Goal: Information Seeking & Learning: Learn about a topic

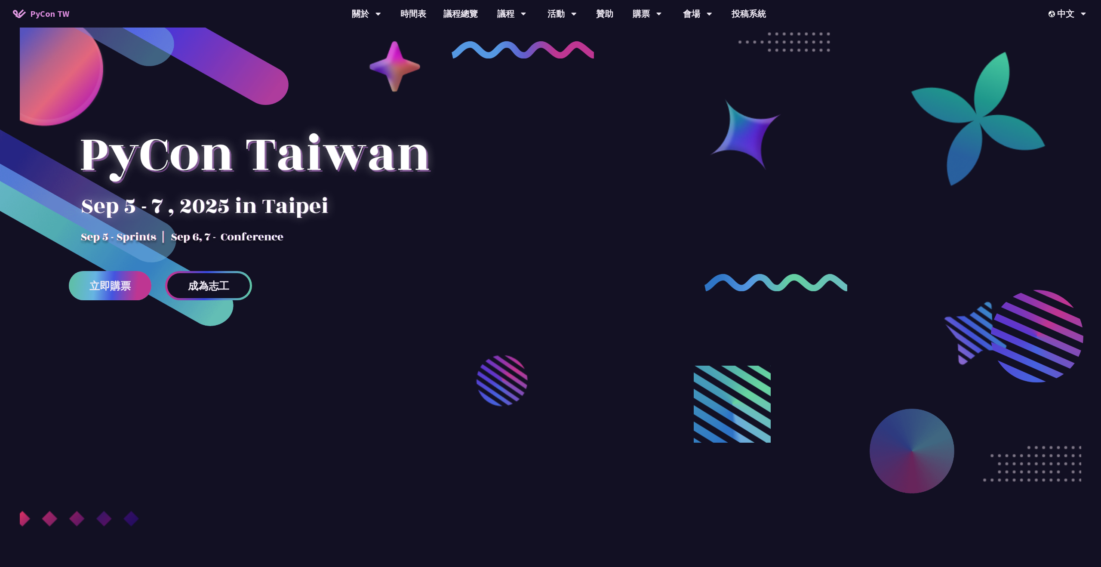
click at [130, 283] on span "立即購票" at bounding box center [109, 285] width 41 height 11
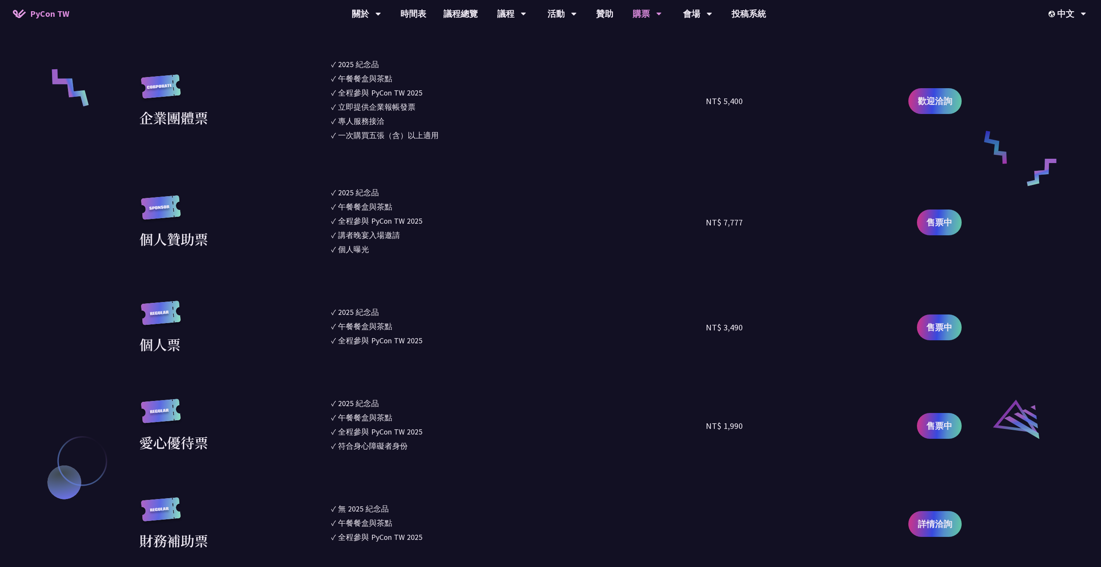
scroll to position [781, 0]
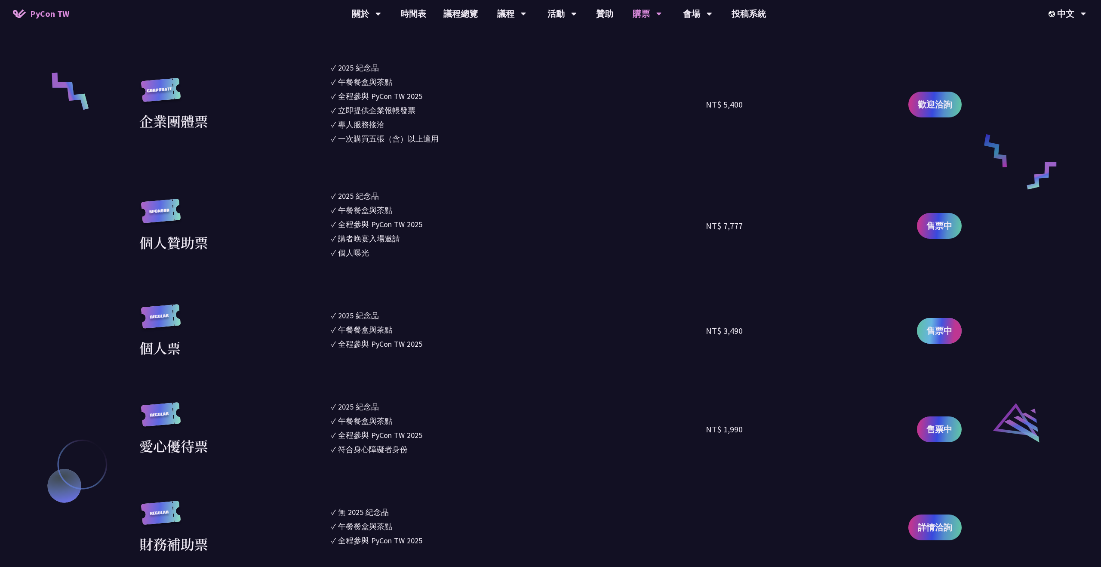
click at [949, 327] on span "售票中" at bounding box center [939, 330] width 26 height 13
click at [416, 16] on link "時間表" at bounding box center [413, 14] width 43 height 28
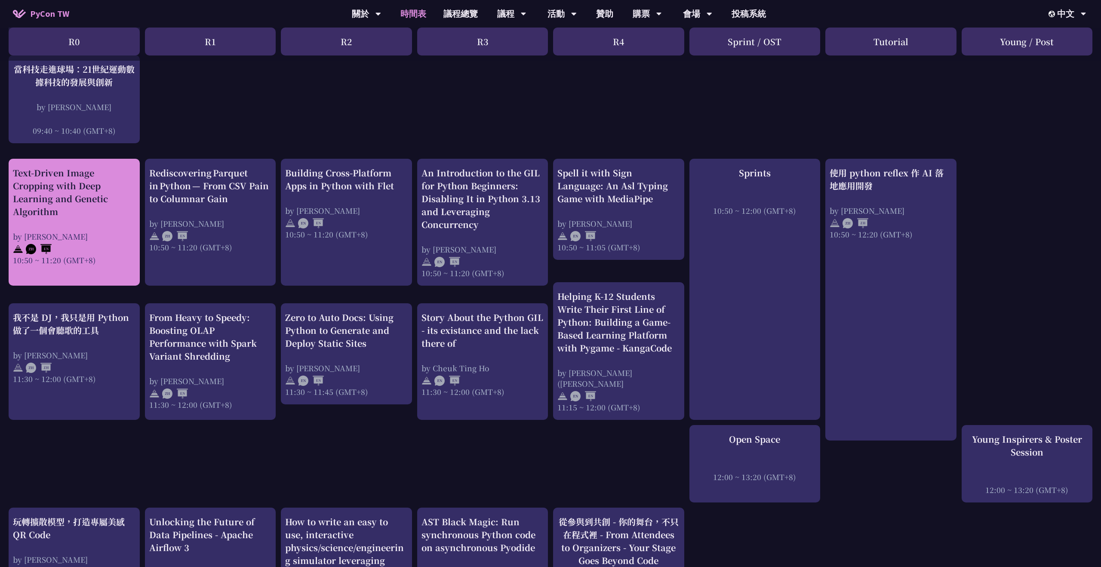
scroll to position [191, 0]
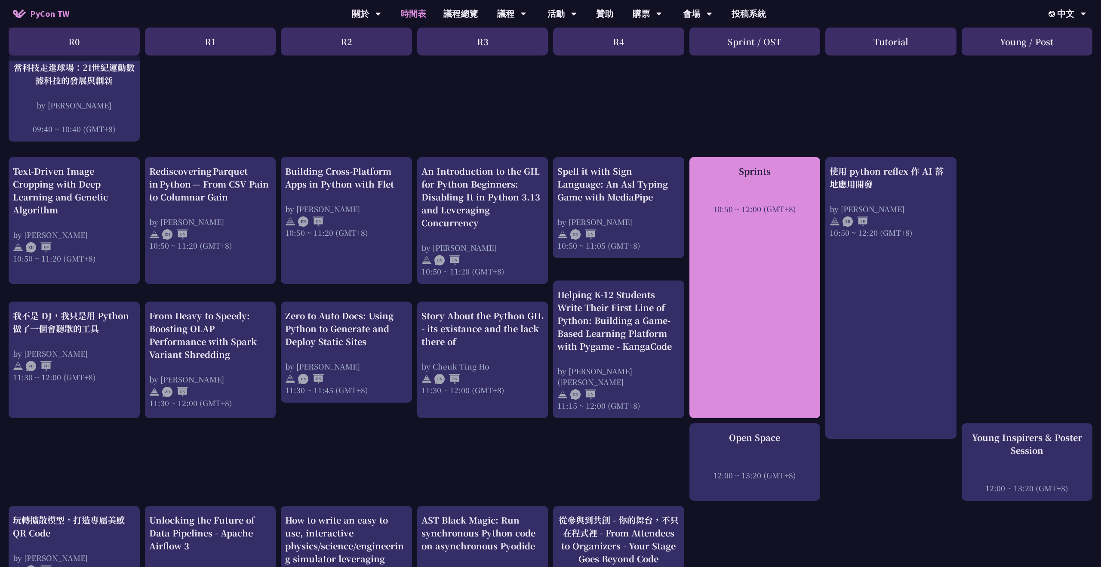
click at [799, 234] on div "Sprints 10:50 ~ 12:00 (GMT+8)" at bounding box center [754, 287] width 131 height 261
click at [768, 205] on div "10:50 ~ 12:00 (GMT+8)" at bounding box center [755, 208] width 123 height 11
click at [760, 195] on div at bounding box center [755, 197] width 123 height 13
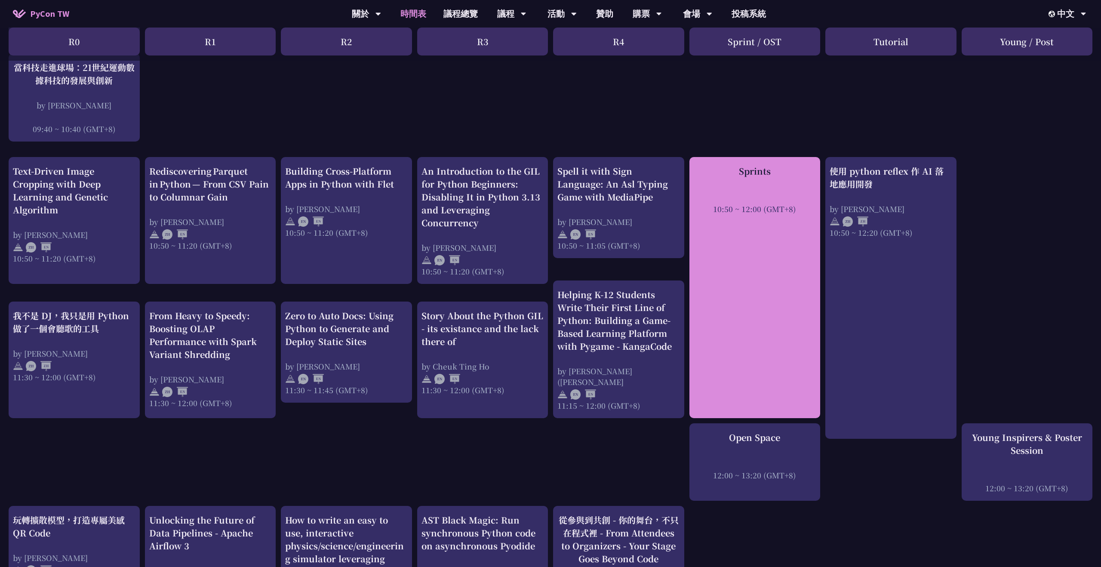
click at [769, 289] on div "Sprints 10:50 ~ 12:00 (GMT+8)" at bounding box center [754, 287] width 131 height 261
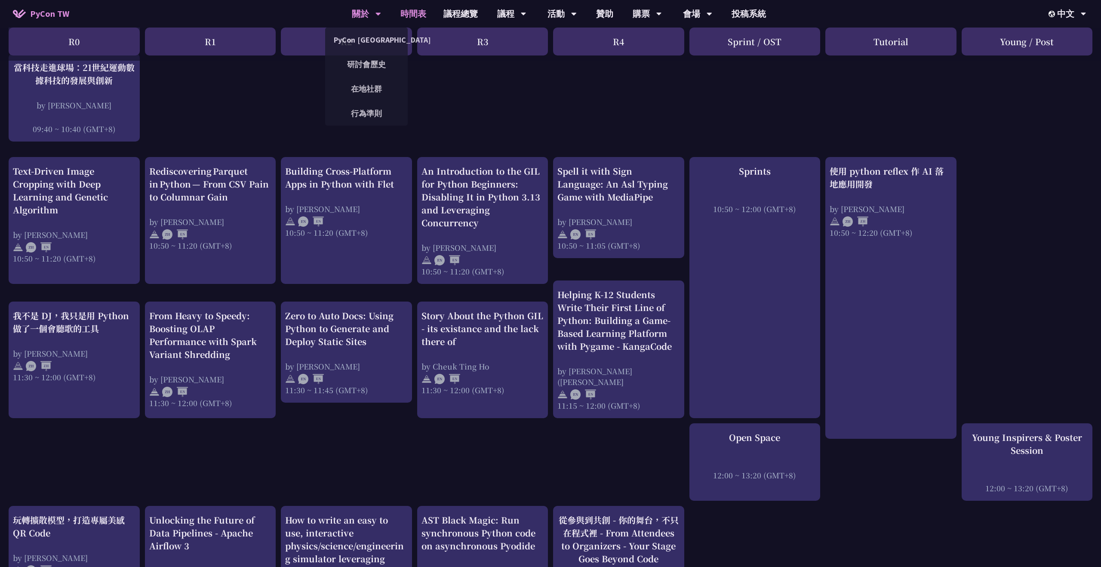
click at [355, 18] on div "關於" at bounding box center [366, 14] width 29 height 28
click at [366, 43] on link "PyCon [GEOGRAPHIC_DATA]" at bounding box center [366, 40] width 83 height 20
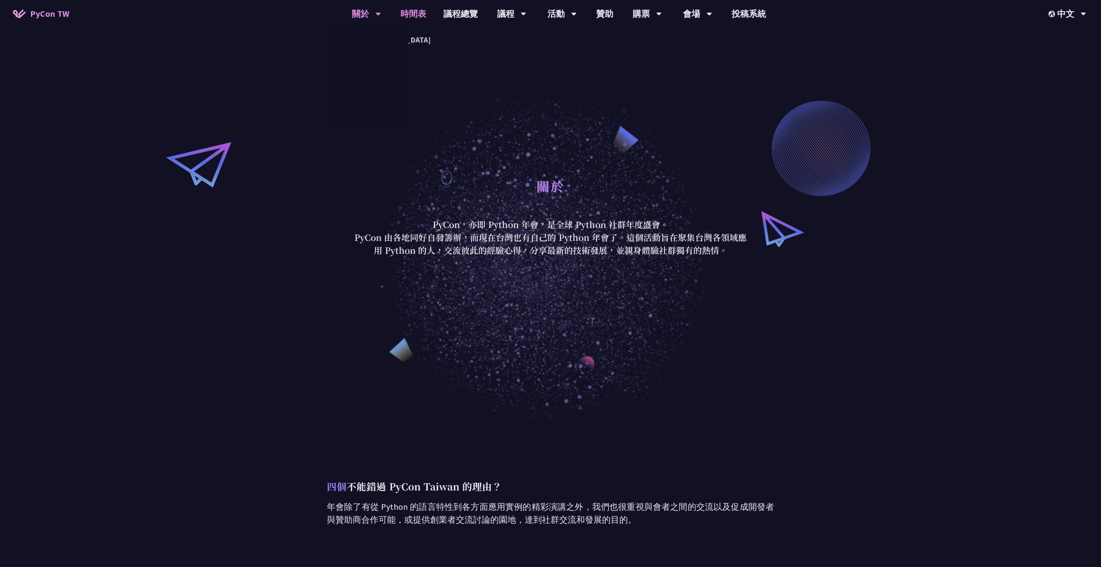
click at [421, 17] on link "時間表" at bounding box center [413, 14] width 43 height 28
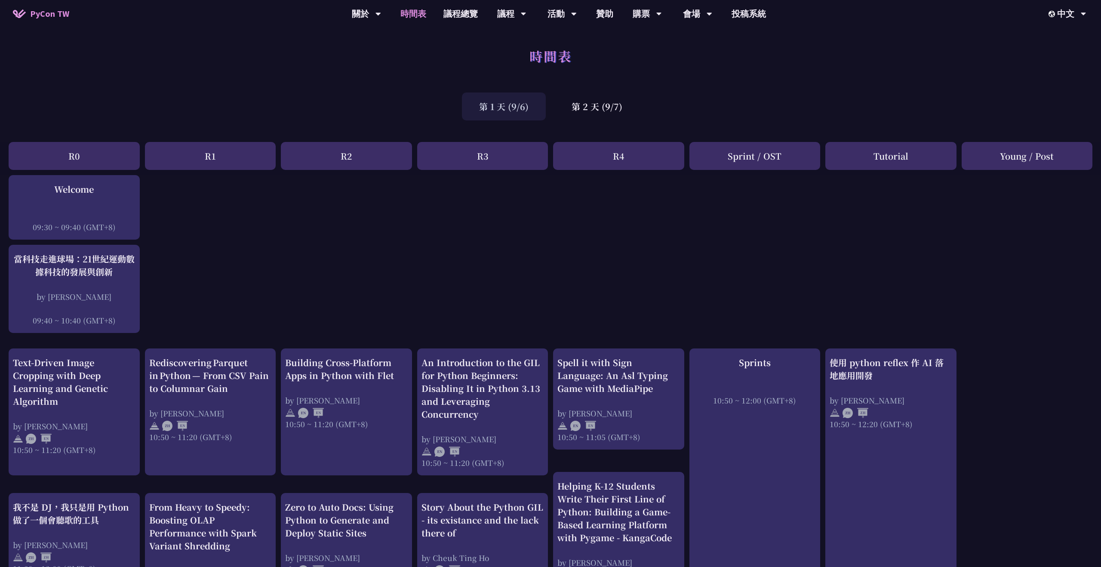
scroll to position [191, 0]
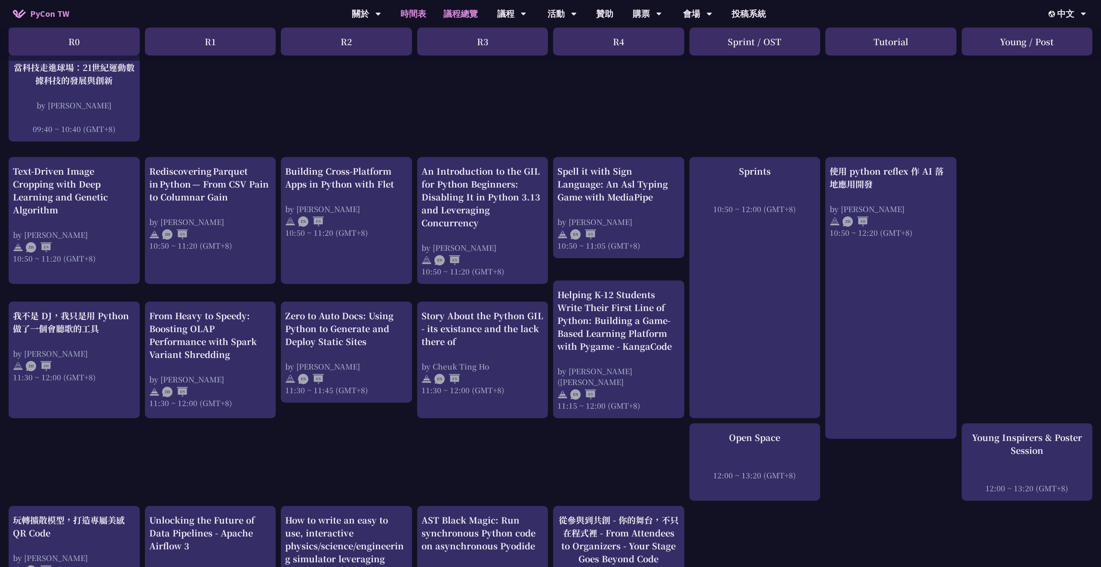
click at [456, 15] on link "議程總覽" at bounding box center [461, 14] width 52 height 28
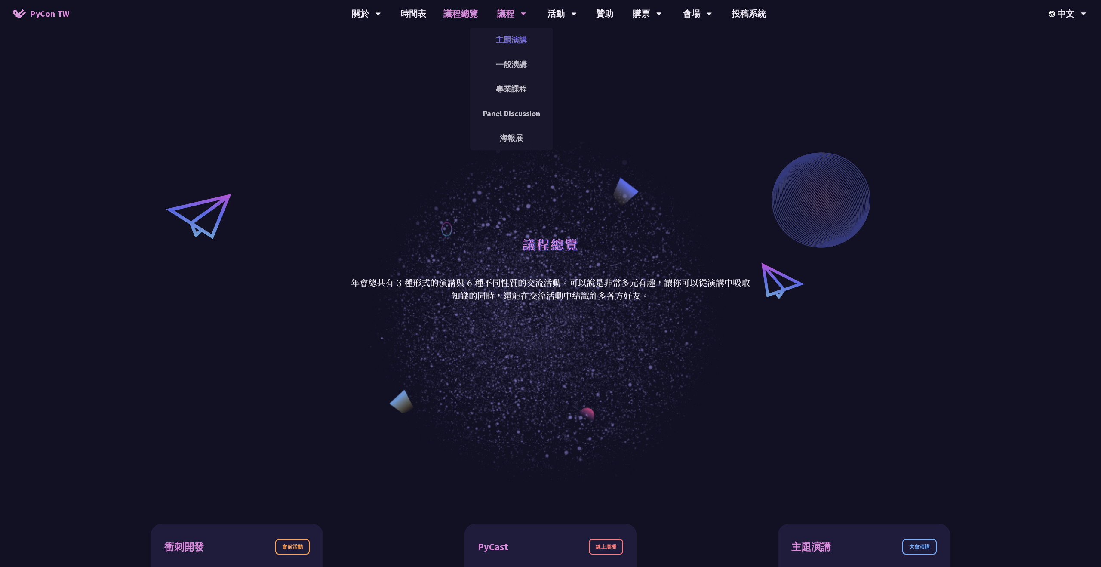
click at [511, 39] on link "主題演講" at bounding box center [511, 40] width 83 height 20
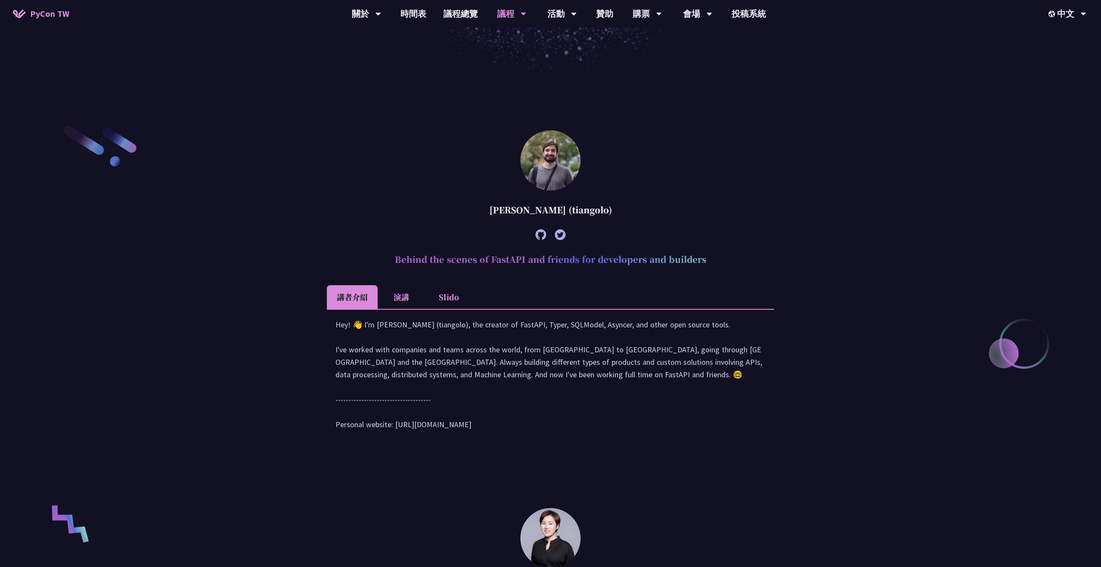
scroll to position [349, 0]
click at [450, 306] on li "Slido" at bounding box center [448, 297] width 47 height 24
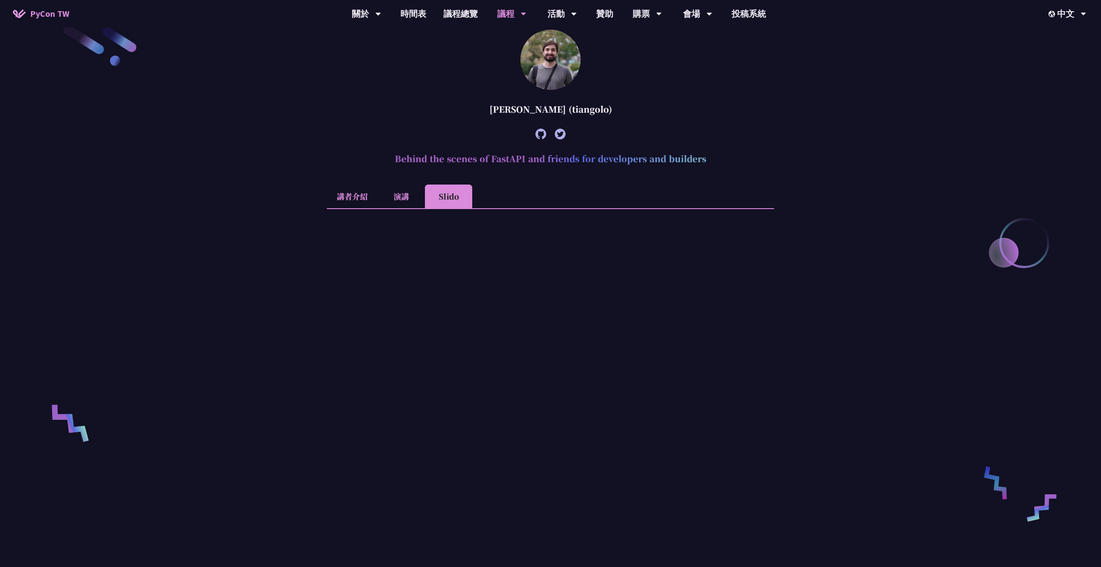
scroll to position [445, 0]
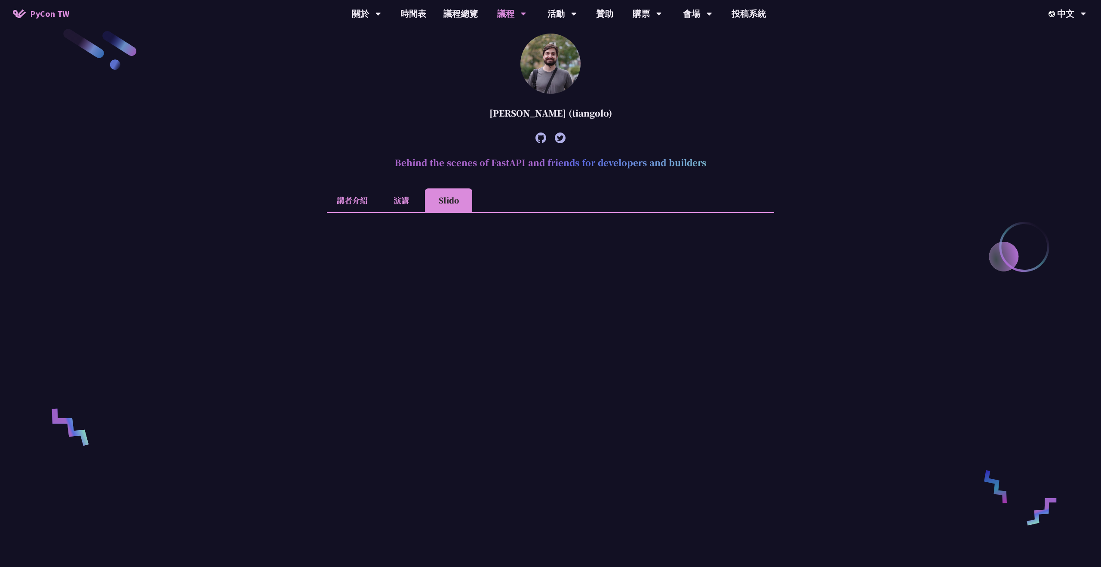
click at [415, 200] on li "演講" at bounding box center [401, 200] width 47 height 24
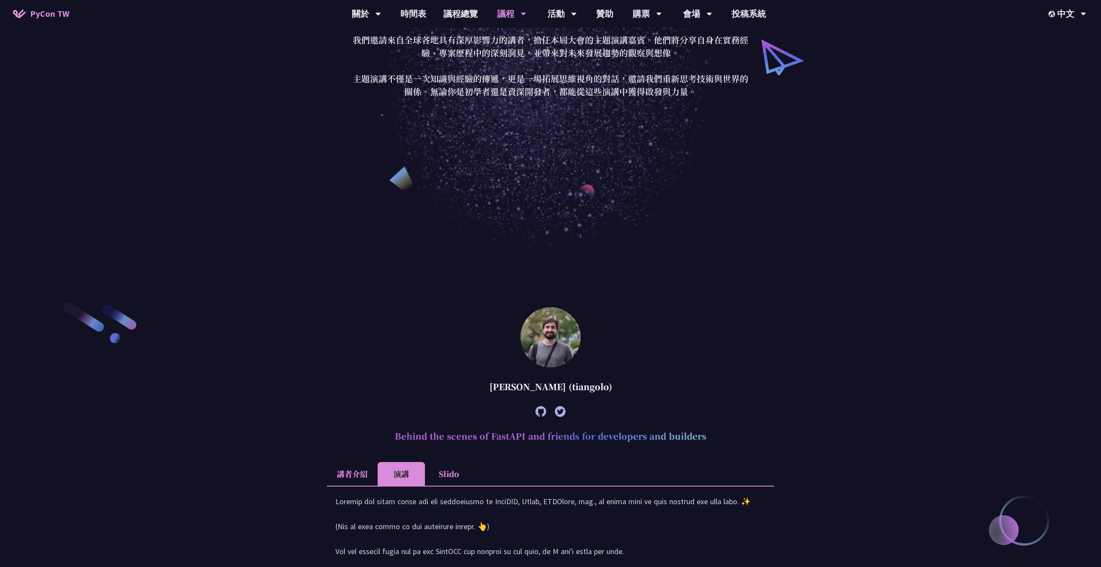
scroll to position [173, 0]
click at [357, 474] on li "講者介紹" at bounding box center [352, 473] width 51 height 24
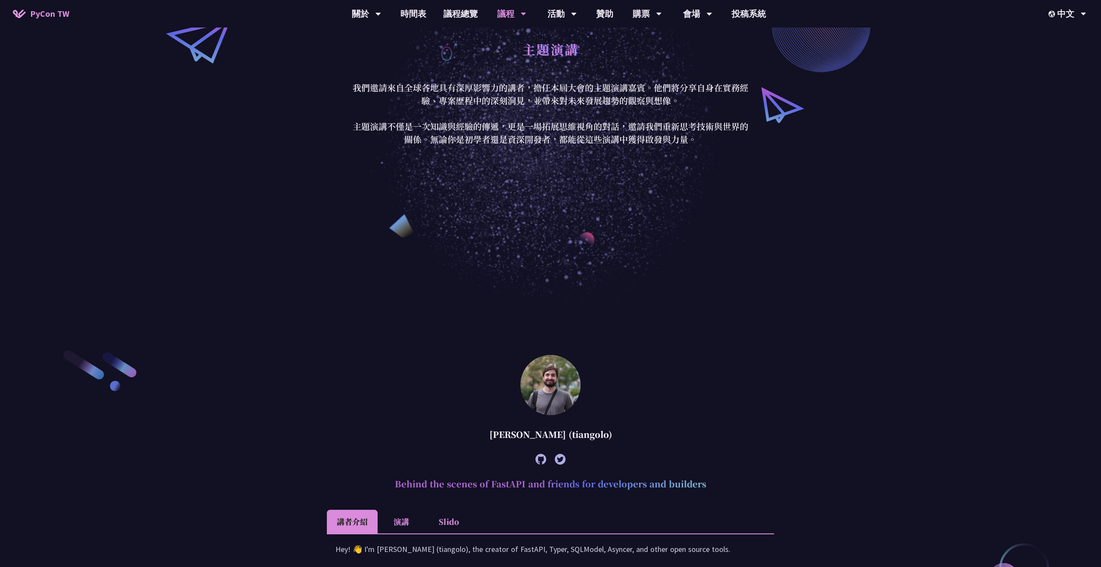
scroll to position [0, 0]
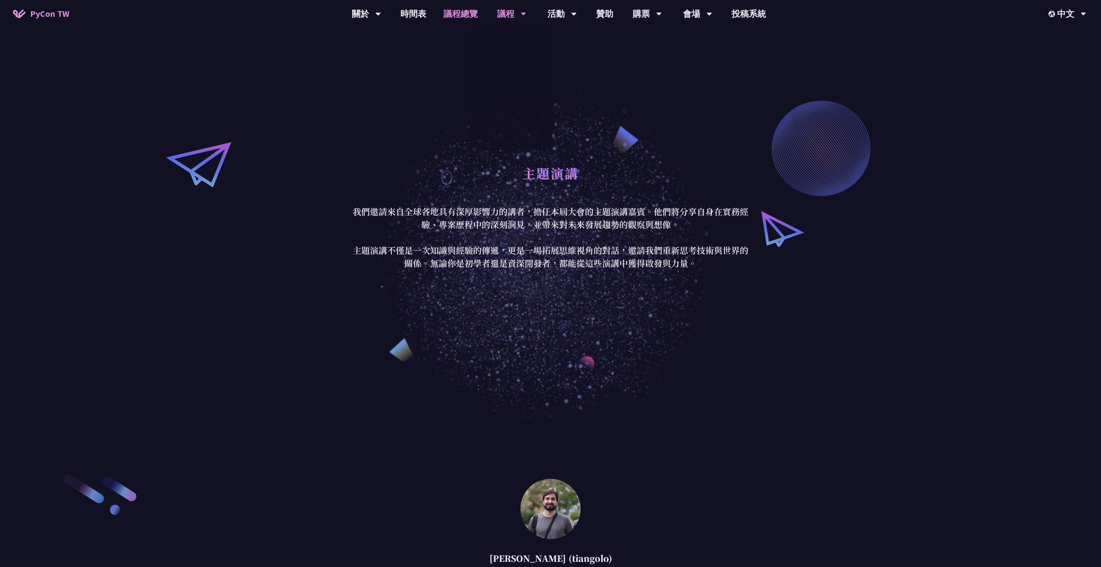
click at [479, 9] on link "議程總覽" at bounding box center [461, 14] width 52 height 28
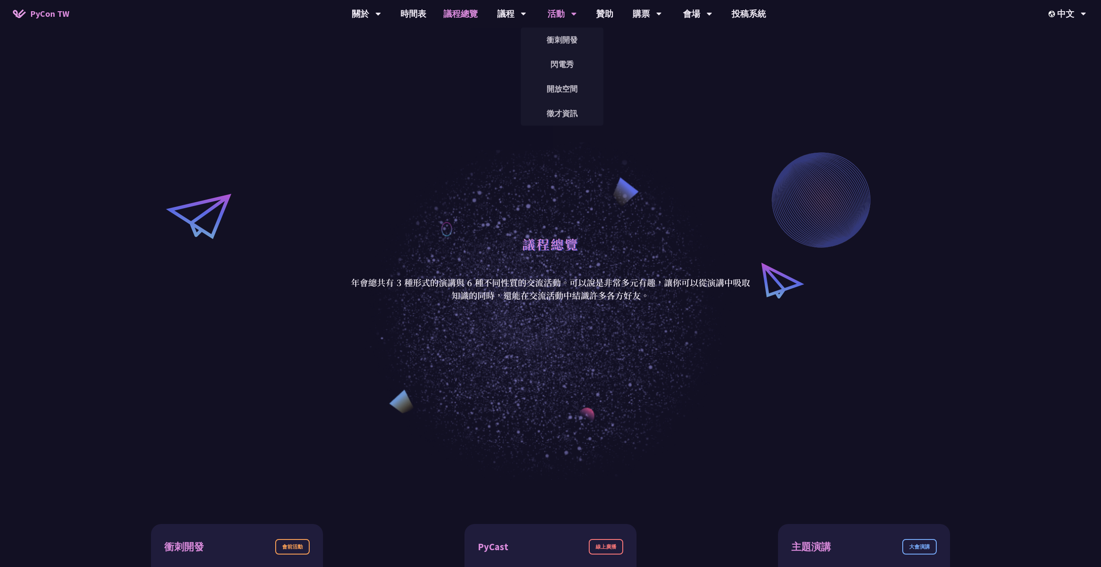
click at [542, 16] on div "活動 衝刺開發 閃電秀 開放空間 徵才資訊" at bounding box center [562, 14] width 51 height 28
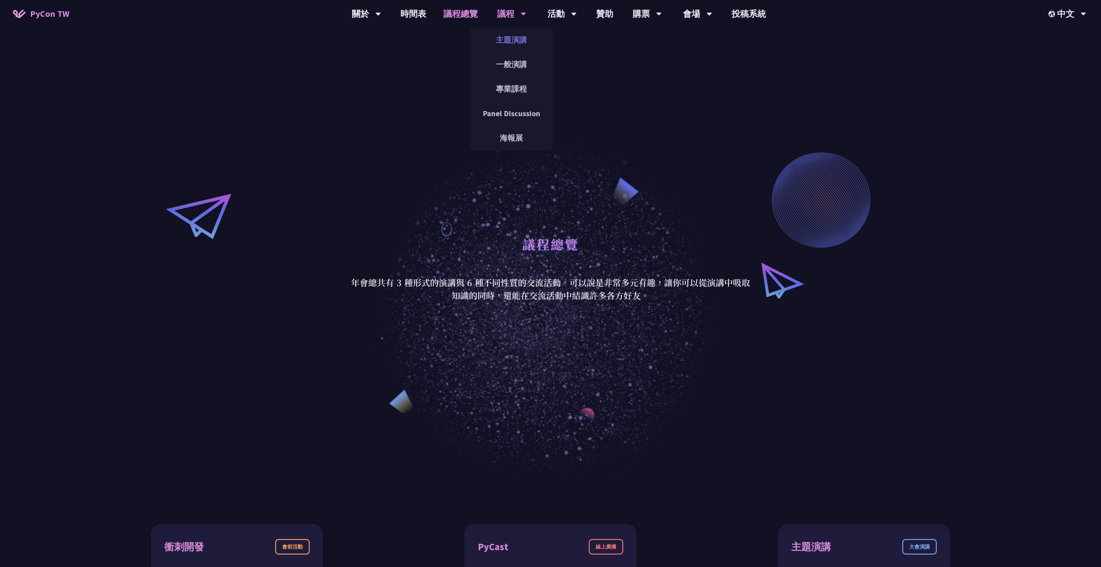
click at [513, 45] on link "主題演講" at bounding box center [511, 40] width 83 height 20
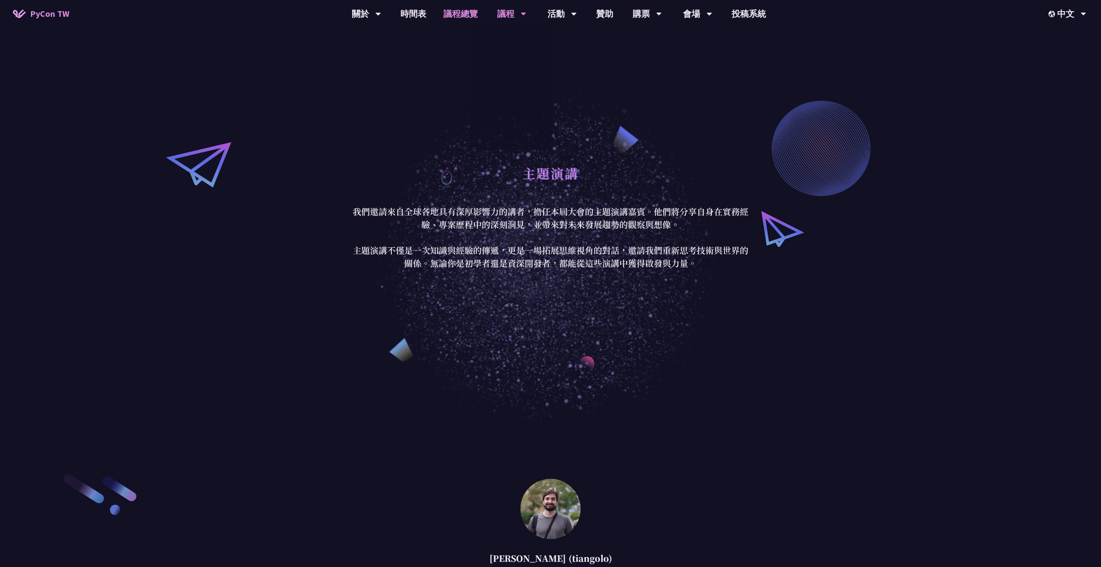
click at [458, 19] on link "議程總覽" at bounding box center [461, 14] width 52 height 28
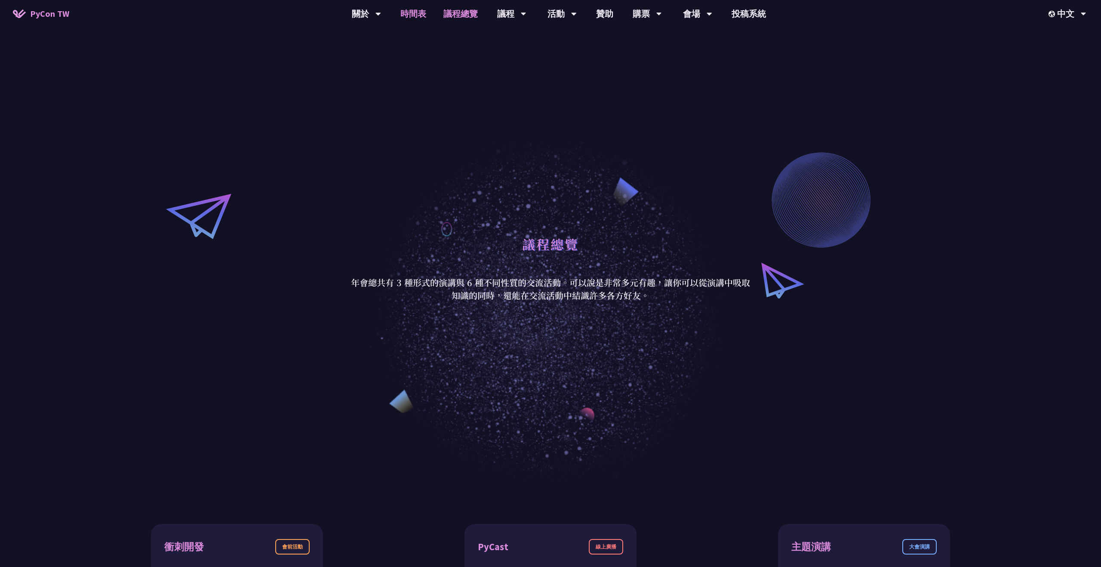
click at [418, 15] on link "時間表" at bounding box center [413, 14] width 43 height 28
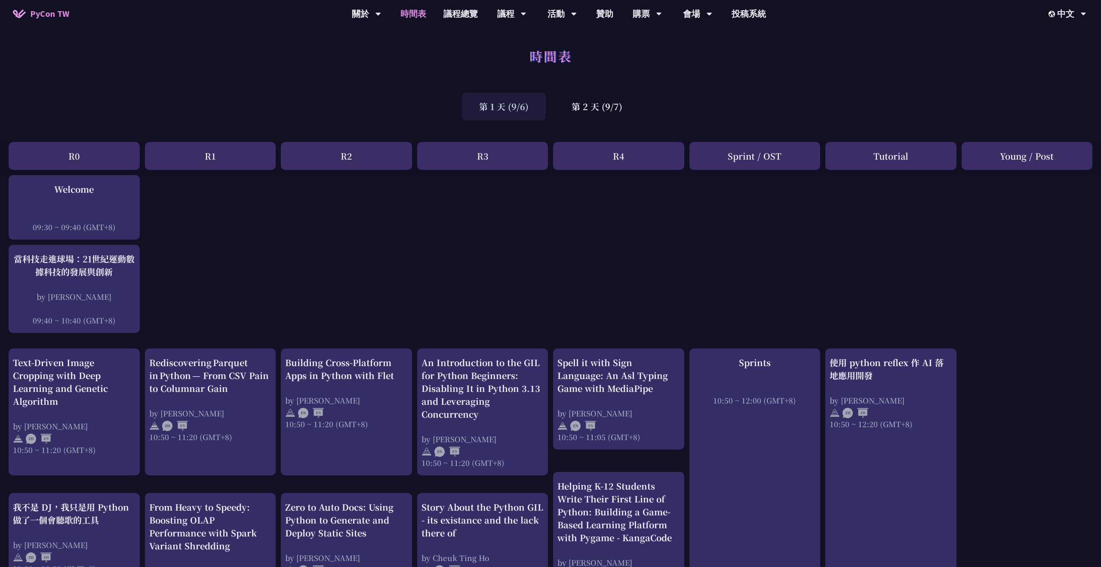
click at [259, 165] on div "R1" at bounding box center [210, 156] width 131 height 28
click at [271, 152] on div "R1" at bounding box center [210, 156] width 131 height 28
click at [321, 152] on div "R2" at bounding box center [346, 156] width 131 height 28
click at [790, 153] on div "Sprint / OST" at bounding box center [754, 156] width 131 height 28
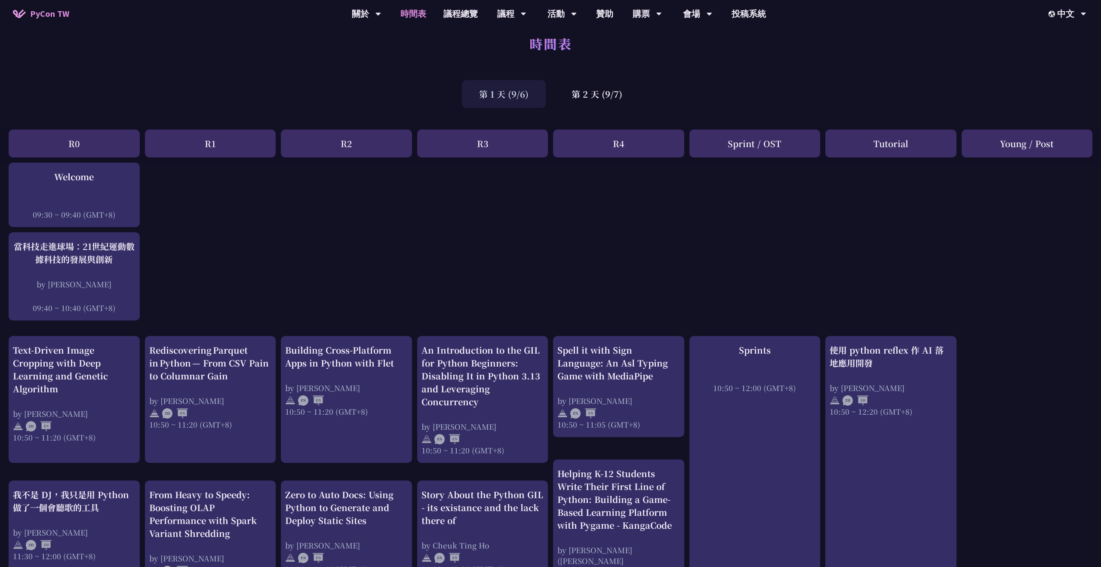
scroll to position [20, 0]
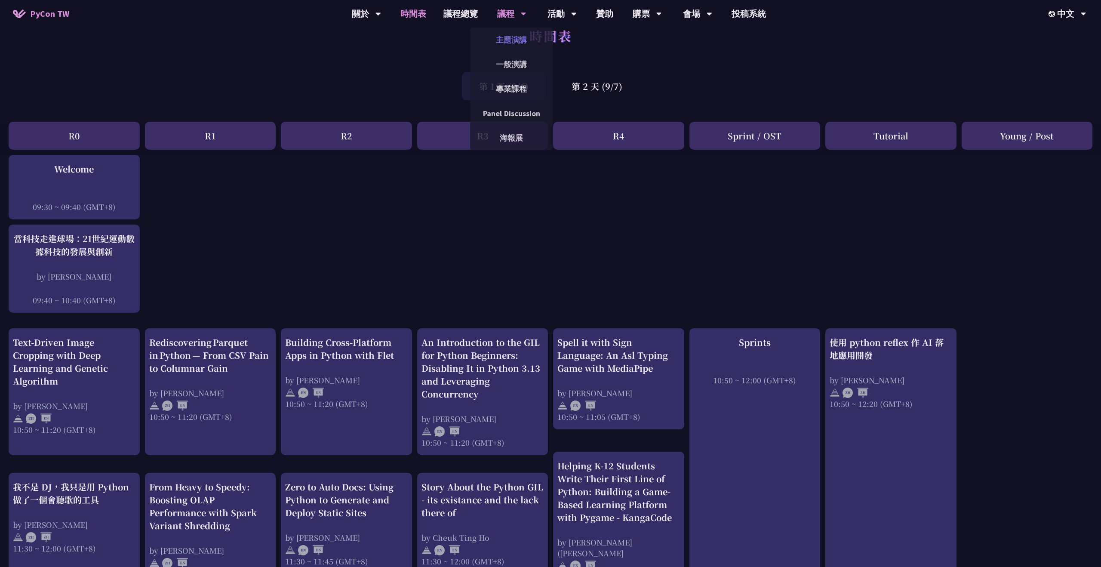
click at [517, 38] on link "主題演講" at bounding box center [511, 40] width 83 height 20
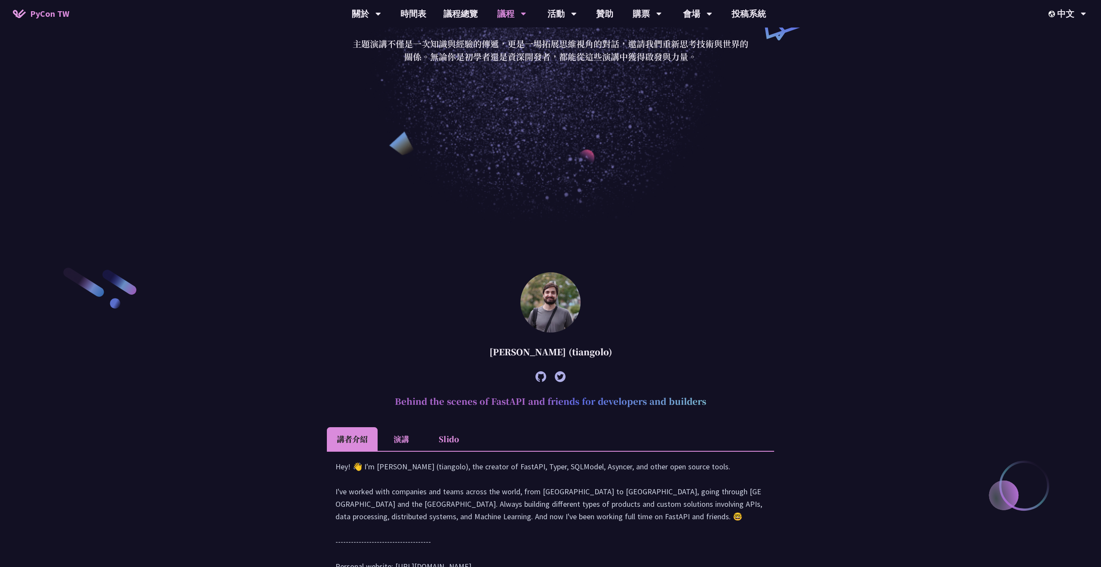
scroll to position [358, 0]
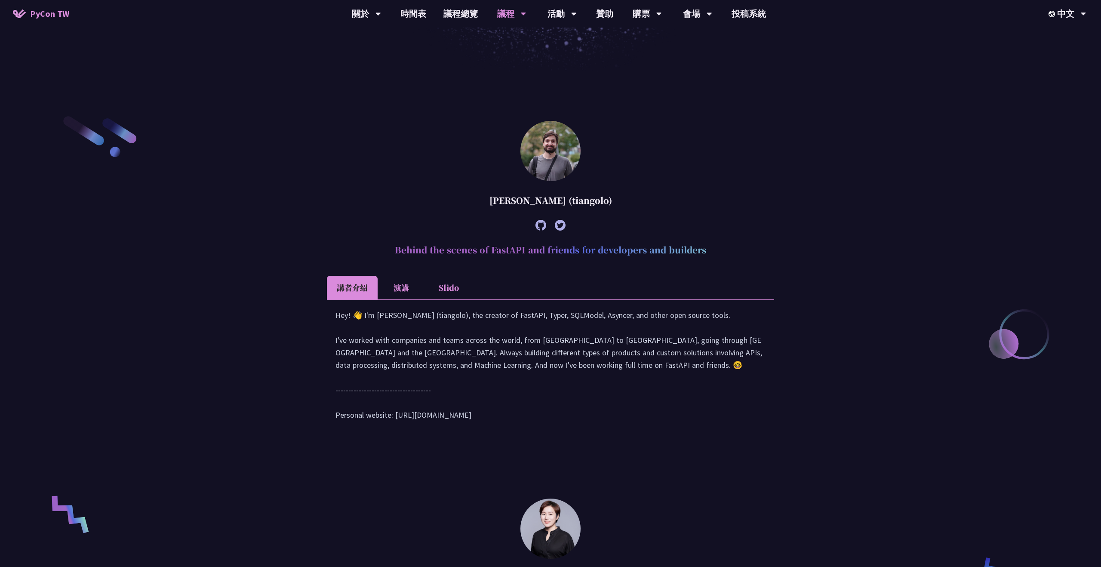
drag, startPoint x: 613, startPoint y: 200, endPoint x: 603, endPoint y: 200, distance: 9.5
click at [603, 200] on div "[PERSON_NAME] (tiangolo)" at bounding box center [550, 201] width 447 height 26
drag, startPoint x: 707, startPoint y: 251, endPoint x: 386, endPoint y: 252, distance: 320.4
click at [386, 252] on h2 "Behind the scenes of FastAPI and friends for developers and builders" at bounding box center [550, 250] width 447 height 26
copy h2 "Behind the scenes of FastAPI and friends for developers and builders"
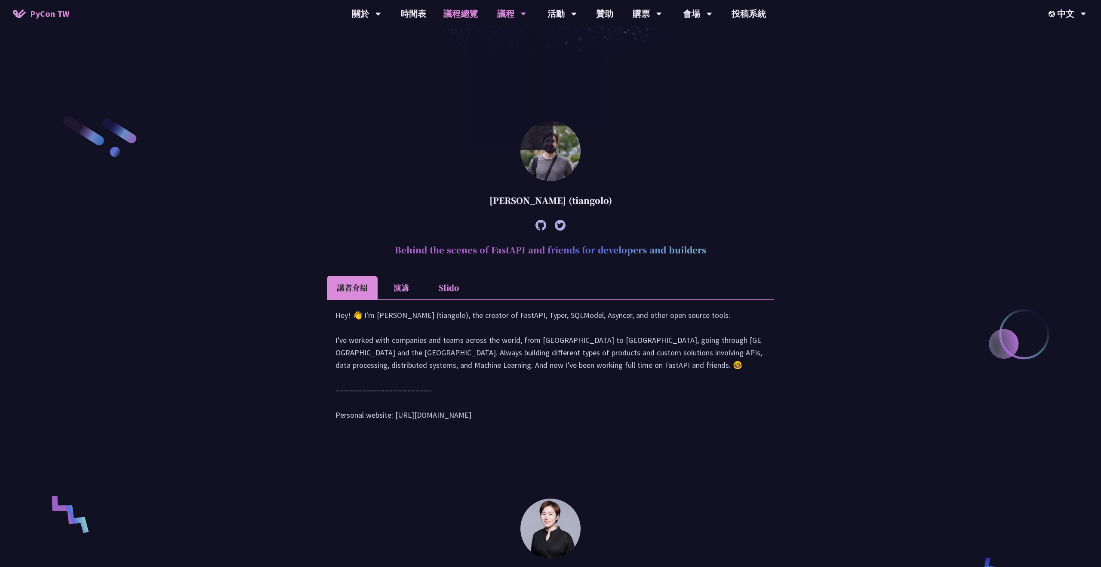
click at [470, 18] on link "議程總覽" at bounding box center [461, 14] width 52 height 28
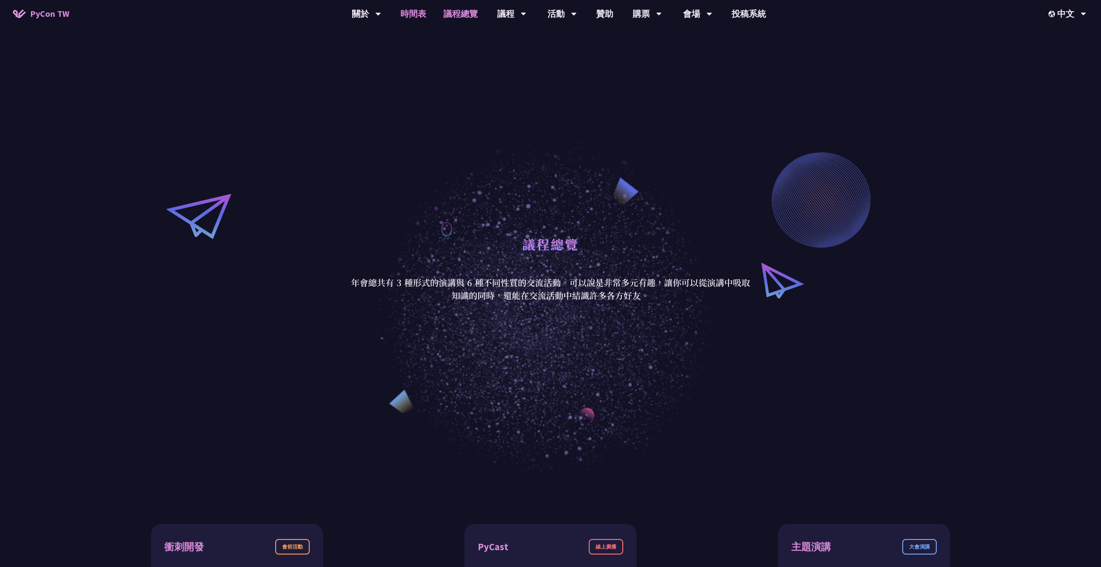
click at [412, 13] on link "時間表" at bounding box center [413, 14] width 43 height 28
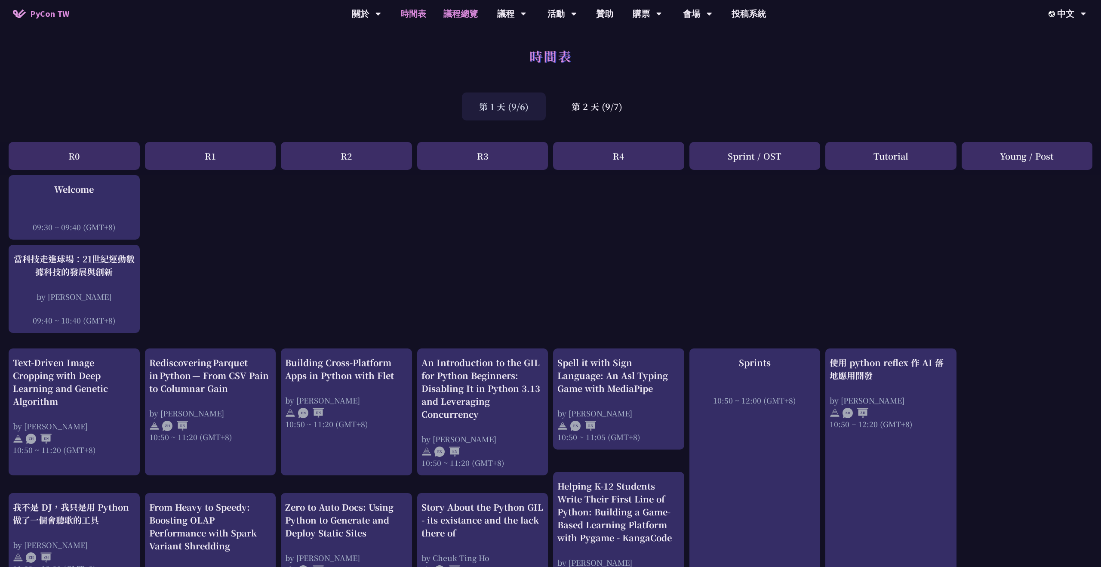
click at [462, 20] on link "議程總覽" at bounding box center [461, 14] width 52 height 28
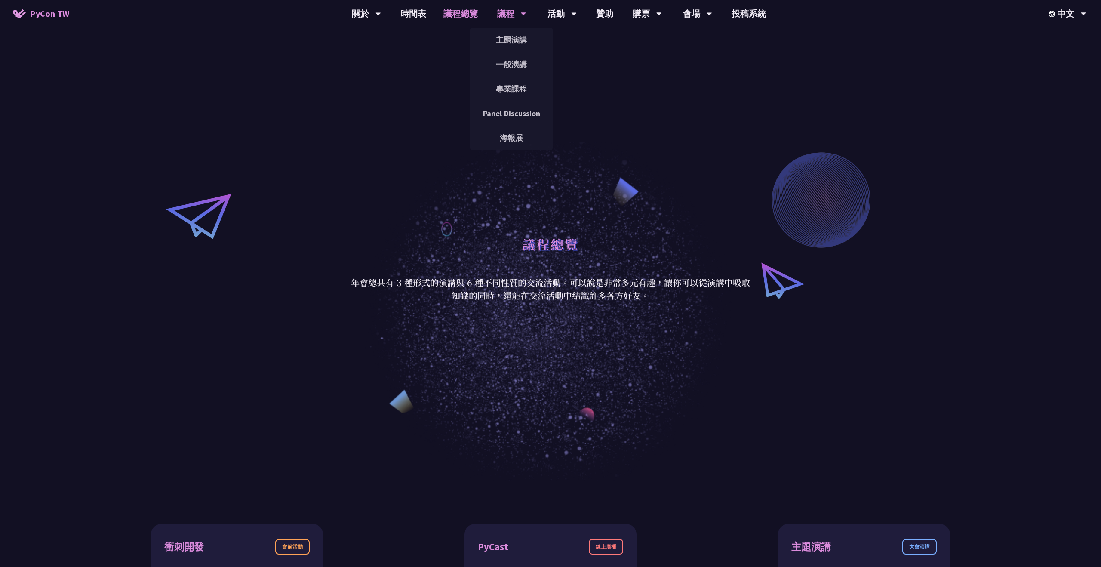
click at [381, 19] on div "議程" at bounding box center [366, 14] width 29 height 28
click at [527, 35] on link "主題演講" at bounding box center [511, 40] width 83 height 20
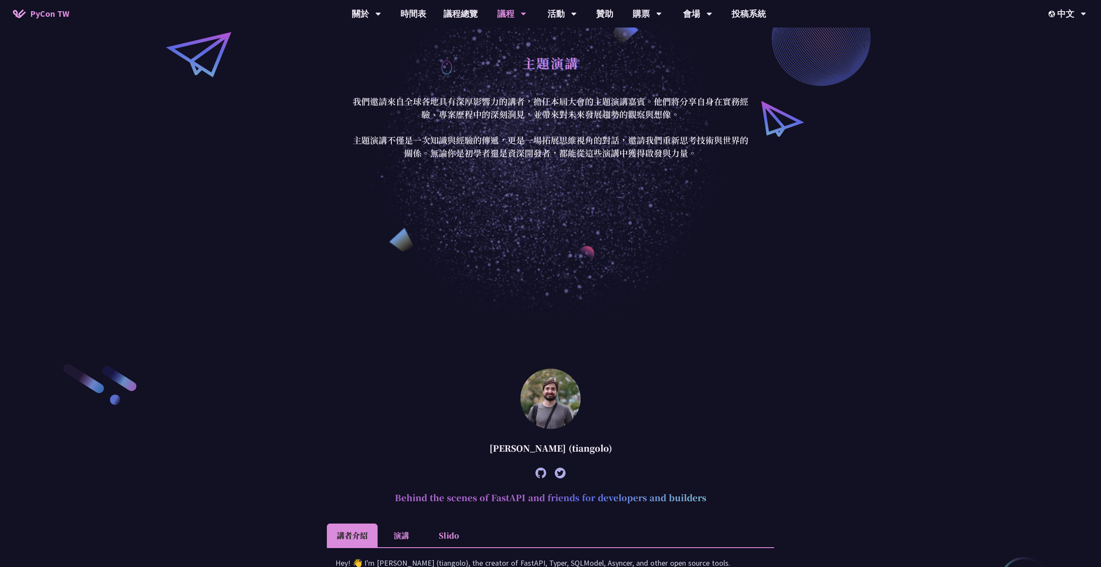
scroll to position [291, 0]
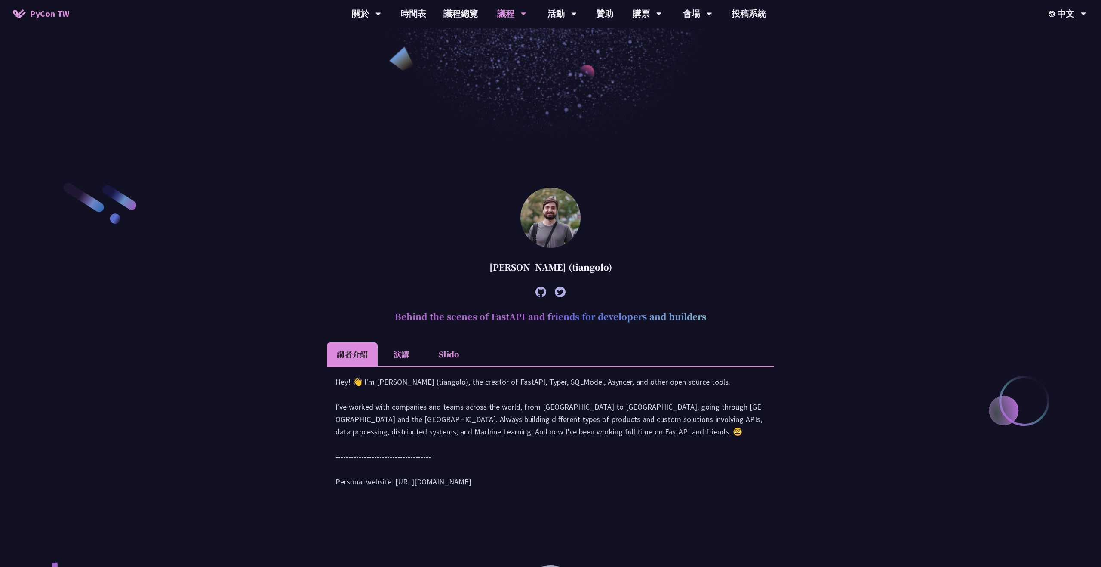
click at [391, 358] on li "演講" at bounding box center [401, 354] width 47 height 24
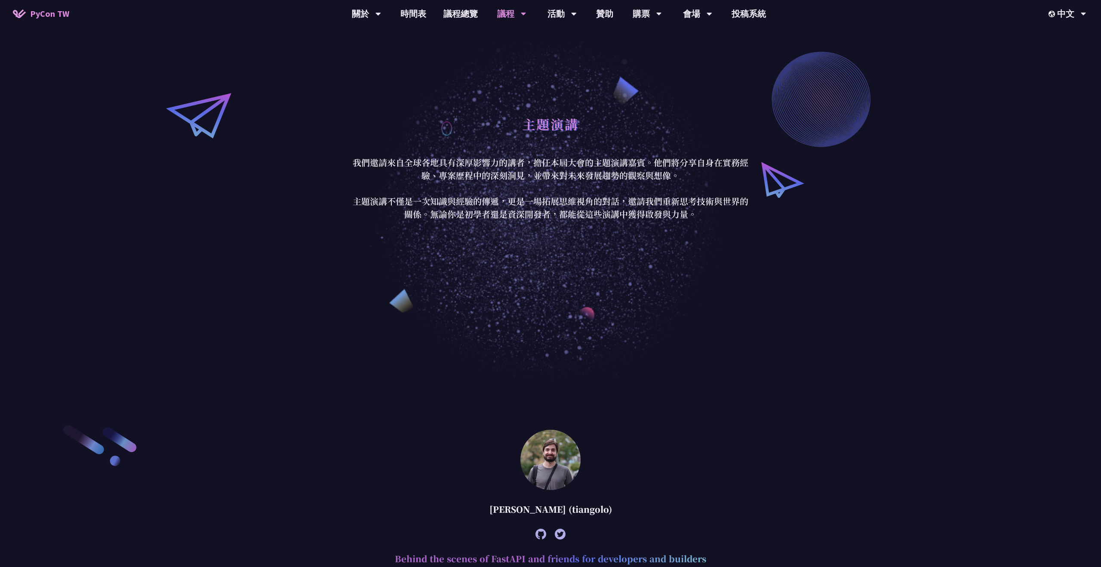
scroll to position [0, 0]
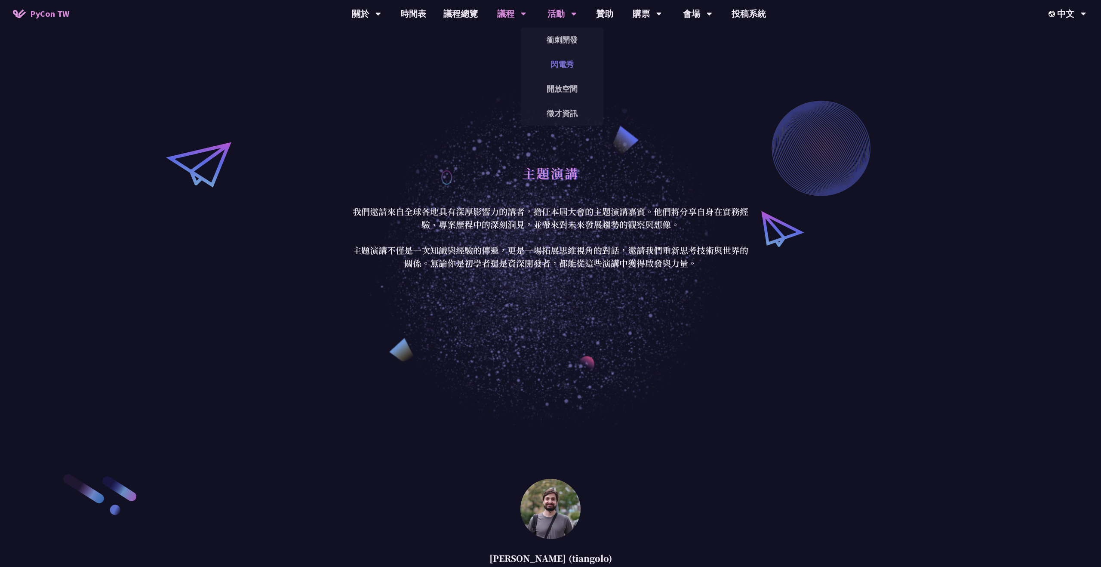
click at [569, 60] on link "閃電秀" at bounding box center [562, 64] width 83 height 20
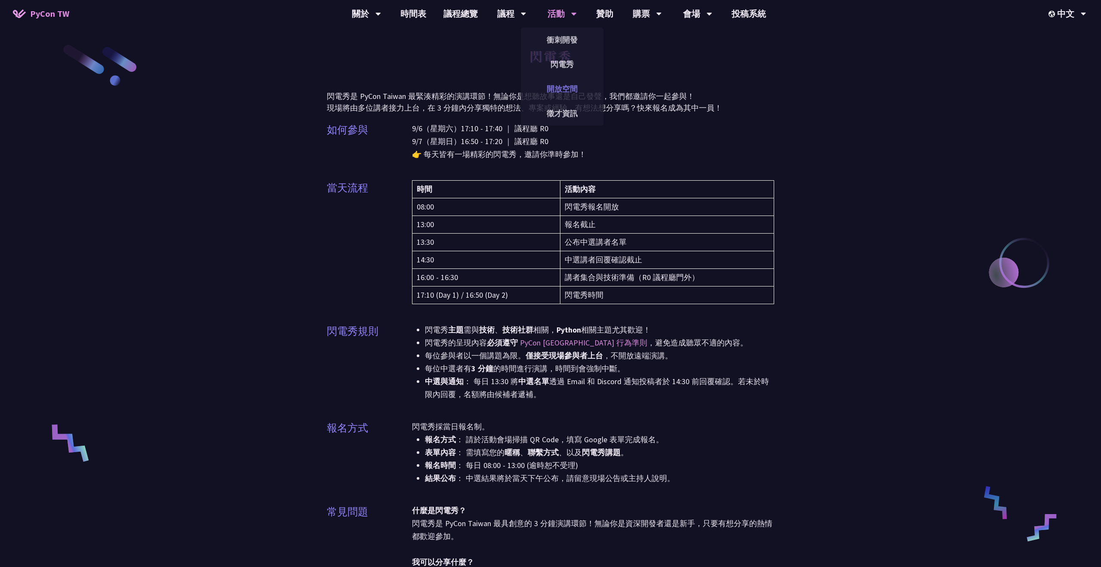
click at [572, 87] on link "開放空間" at bounding box center [562, 89] width 83 height 20
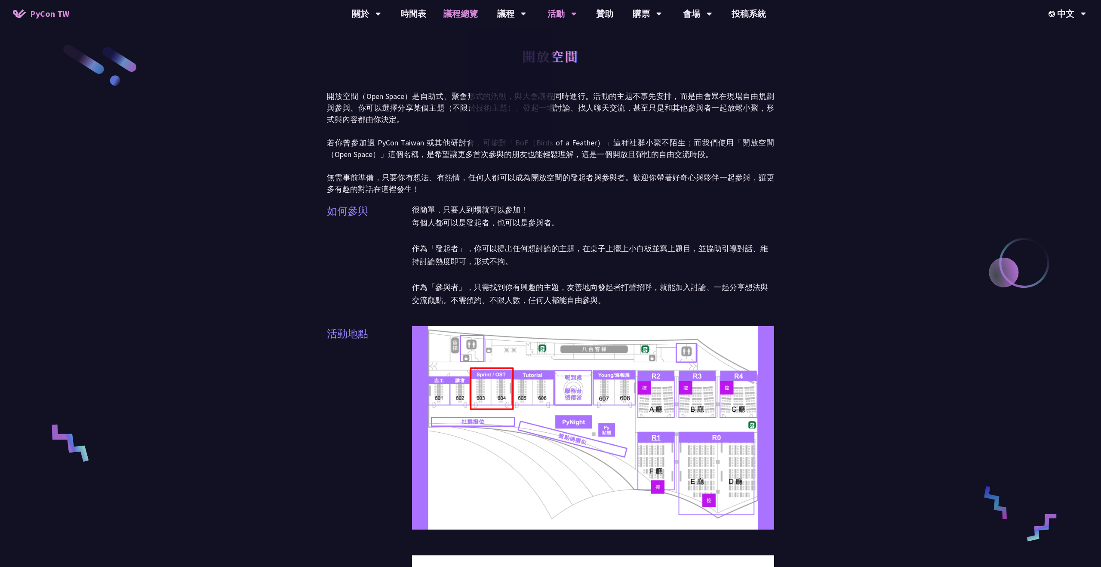
click at [461, 13] on link "議程總覽" at bounding box center [461, 14] width 52 height 28
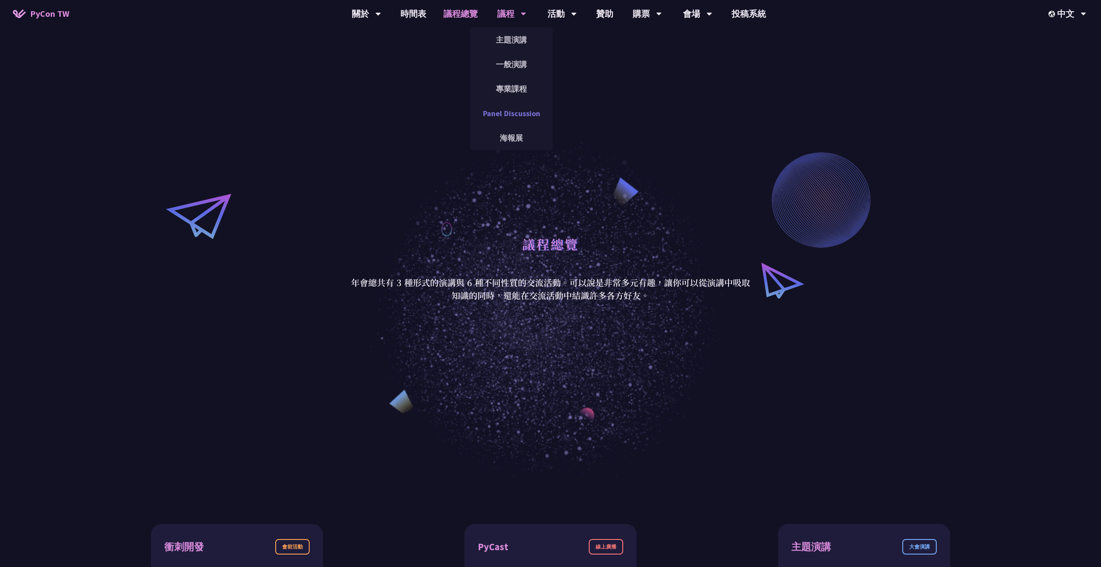
click at [517, 117] on link "Panel Discussion" at bounding box center [511, 113] width 83 height 20
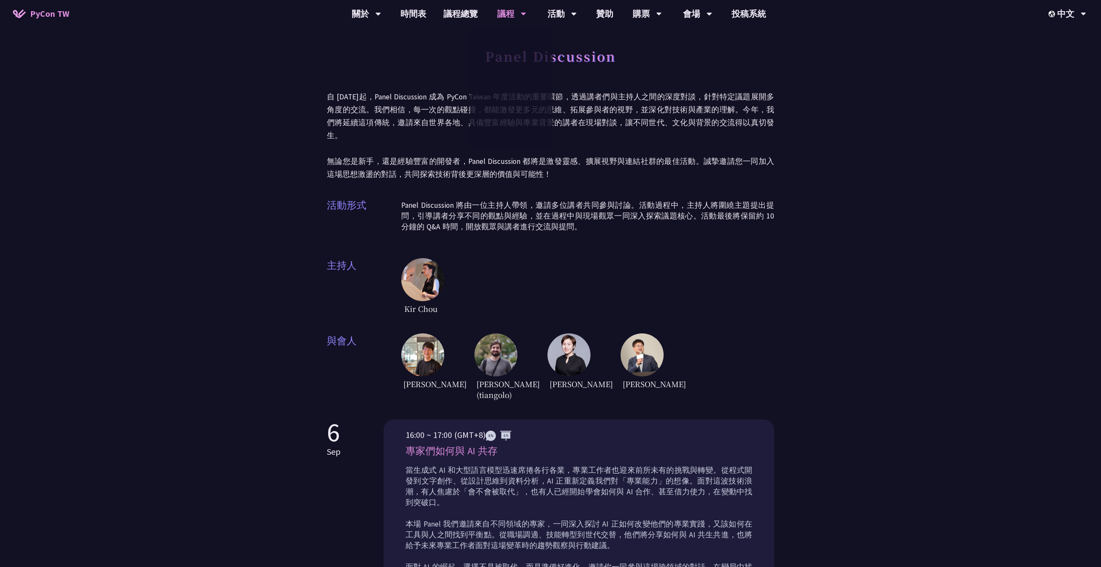
click at [671, 148] on p "自 [DATE]起，Panel Discussion 成為 PyCon Taiwan 年度活動的重要環節，透過講者們與主持人之間的深度對談，針對特定議題展開多…" at bounding box center [550, 135] width 447 height 90
drag, startPoint x: 445, startPoint y: 296, endPoint x: 408, endPoint y: 296, distance: 37.4
click at [408, 296] on div "Kir Chou" at bounding box center [587, 287] width 373 height 58
click at [418, 278] on img at bounding box center [422, 279] width 43 height 43
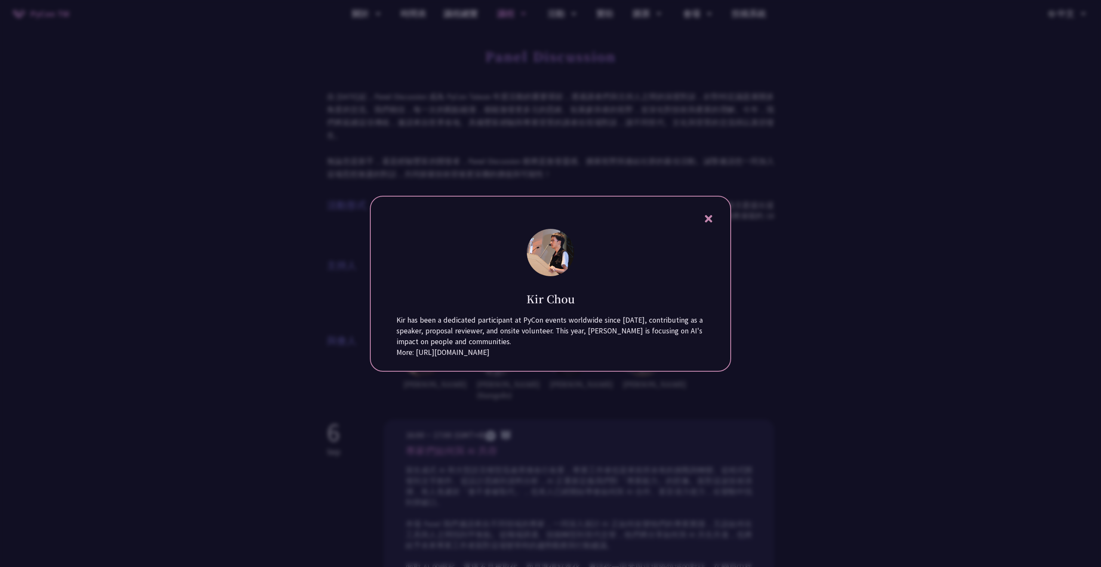
click at [557, 238] on img at bounding box center [550, 252] width 47 height 47
drag, startPoint x: 536, startPoint y: 366, endPoint x: 416, endPoint y: 367, distance: 120.0
click at [416, 358] on p "More: [URL][DOMAIN_NAME]" at bounding box center [551, 352] width 308 height 11
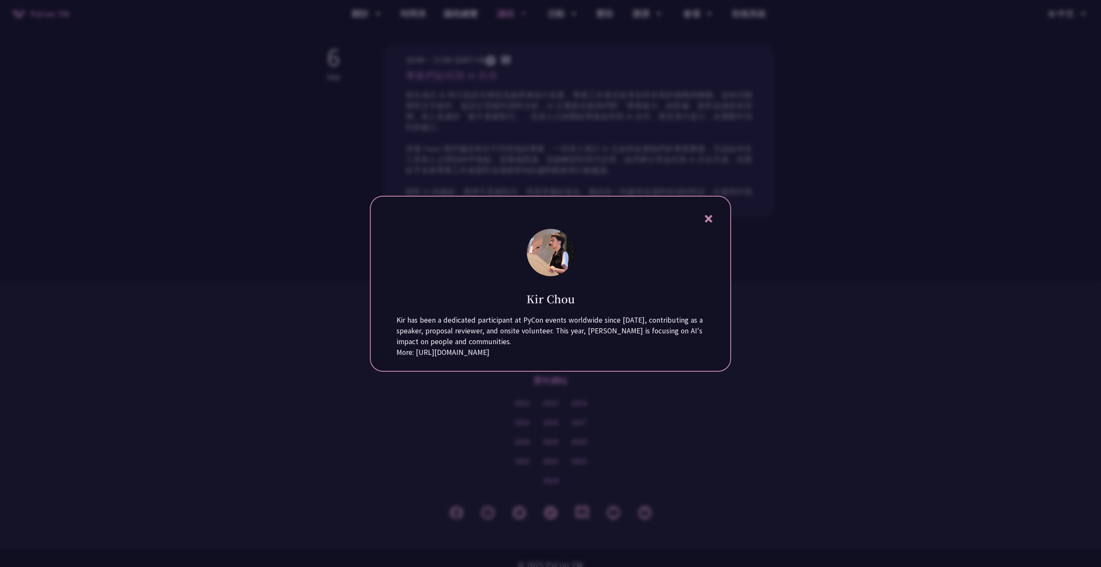
copy p "[URL][DOMAIN_NAME]"
click at [713, 213] on icon at bounding box center [708, 218] width 11 height 11
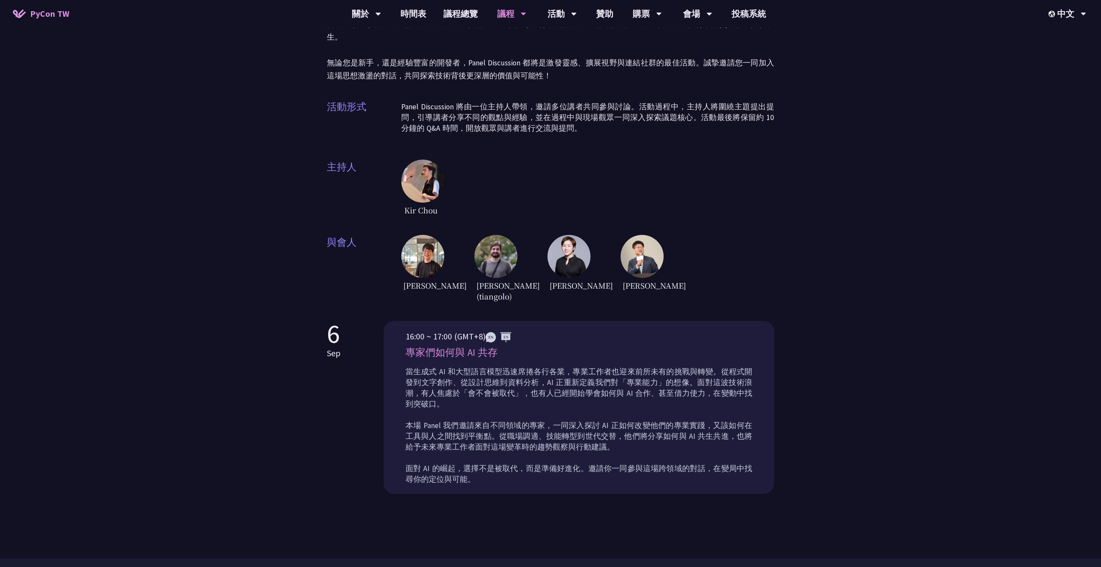
scroll to position [0, 0]
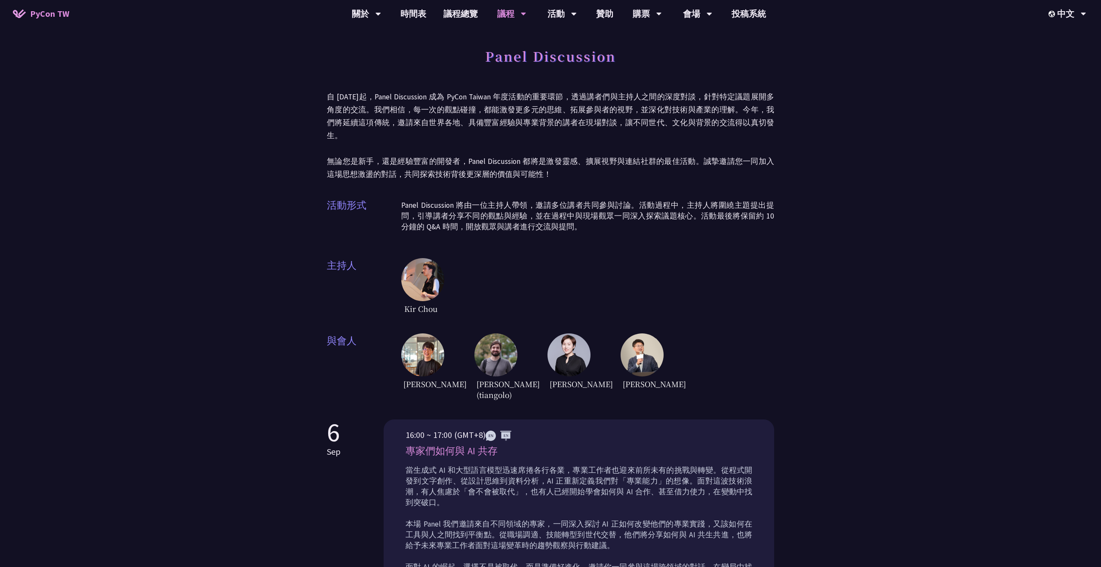
click at [434, 354] on img at bounding box center [422, 354] width 43 height 43
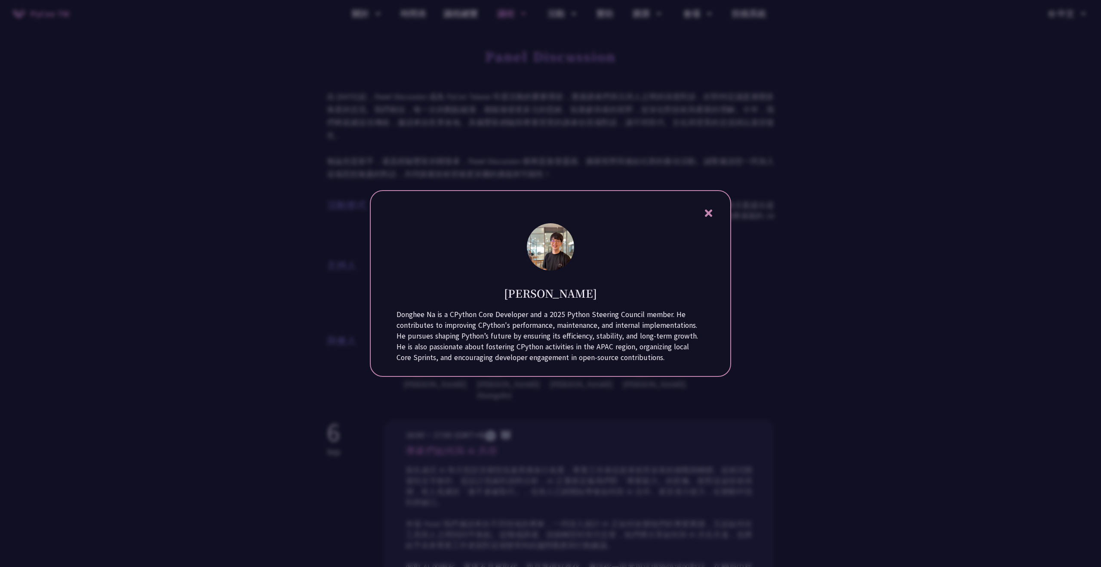
click at [557, 239] on img at bounding box center [550, 246] width 47 height 47
click at [709, 210] on icon at bounding box center [708, 213] width 11 height 11
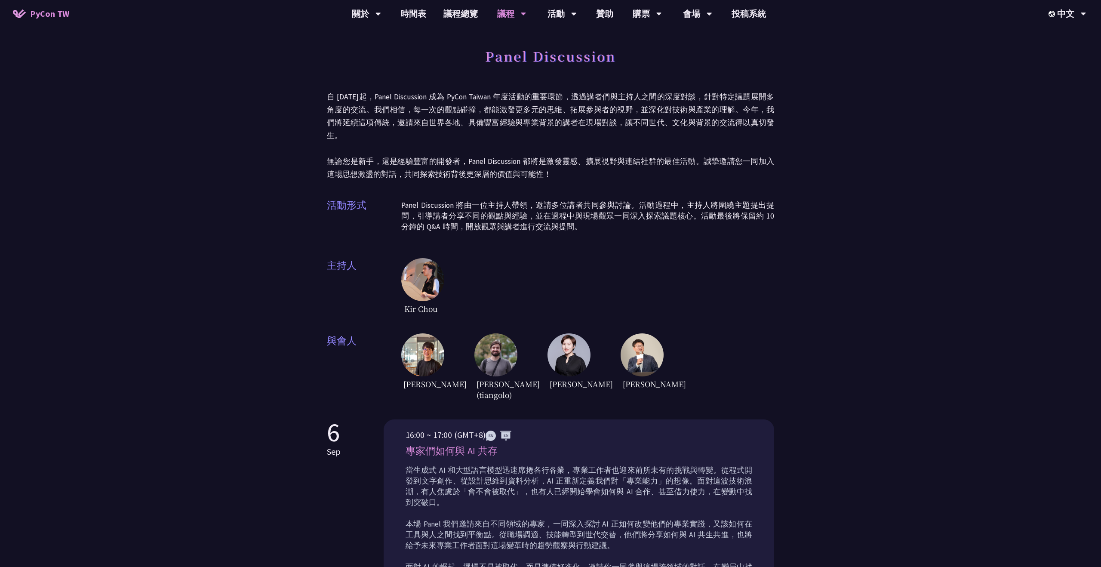
click at [524, 336] on div "[PERSON_NAME] [PERSON_NAME] (tiangolo) [PERSON_NAME] [PERSON_NAME]" at bounding box center [587, 367] width 373 height 69
click at [504, 341] on img at bounding box center [495, 354] width 43 height 43
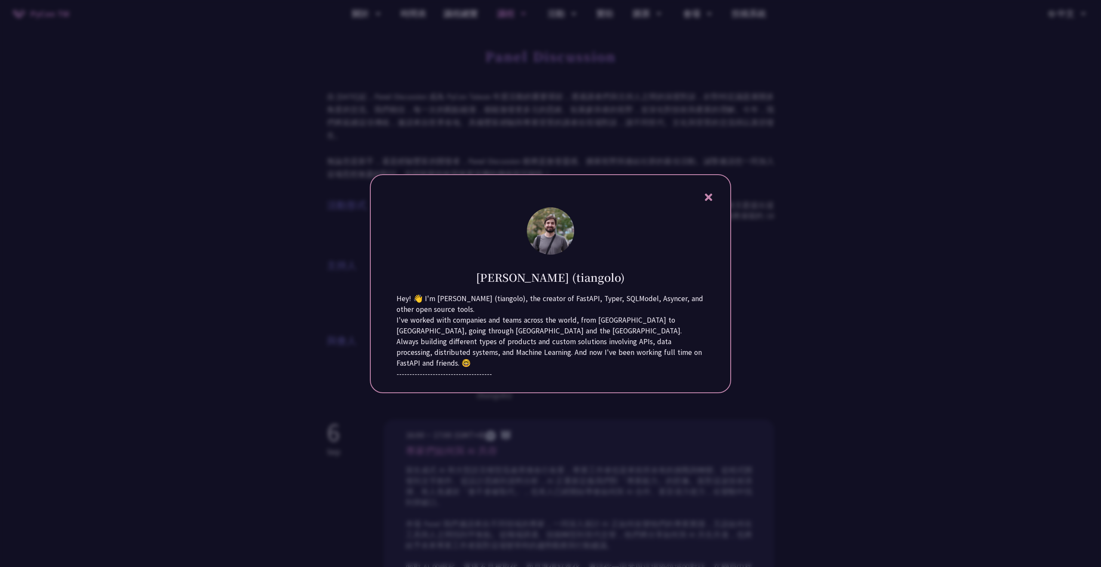
click at [713, 196] on icon at bounding box center [708, 197] width 11 height 11
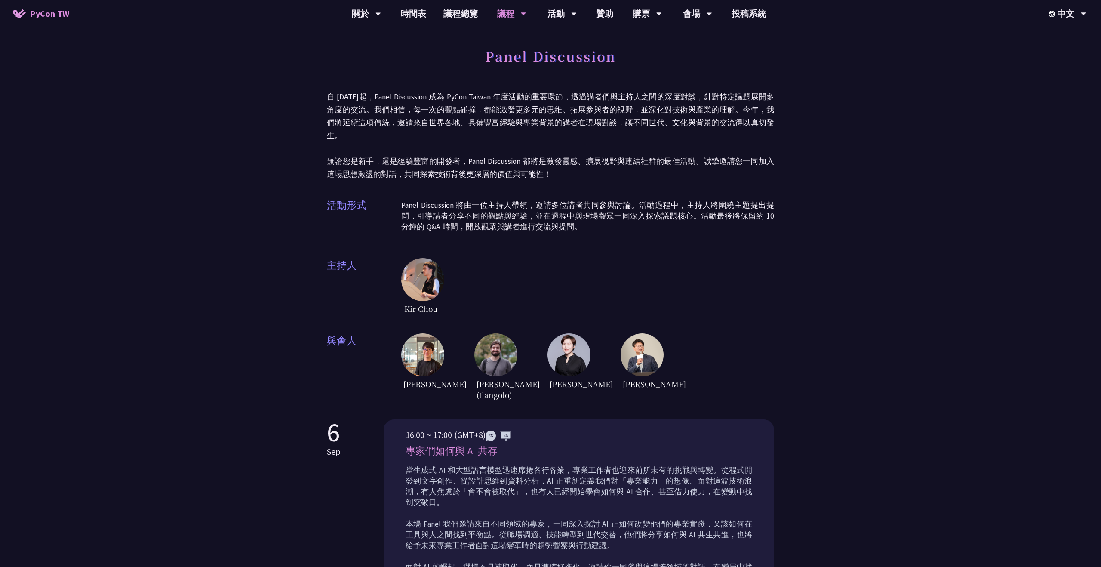
click at [553, 361] on div "[PERSON_NAME]" at bounding box center [569, 367] width 43 height 69
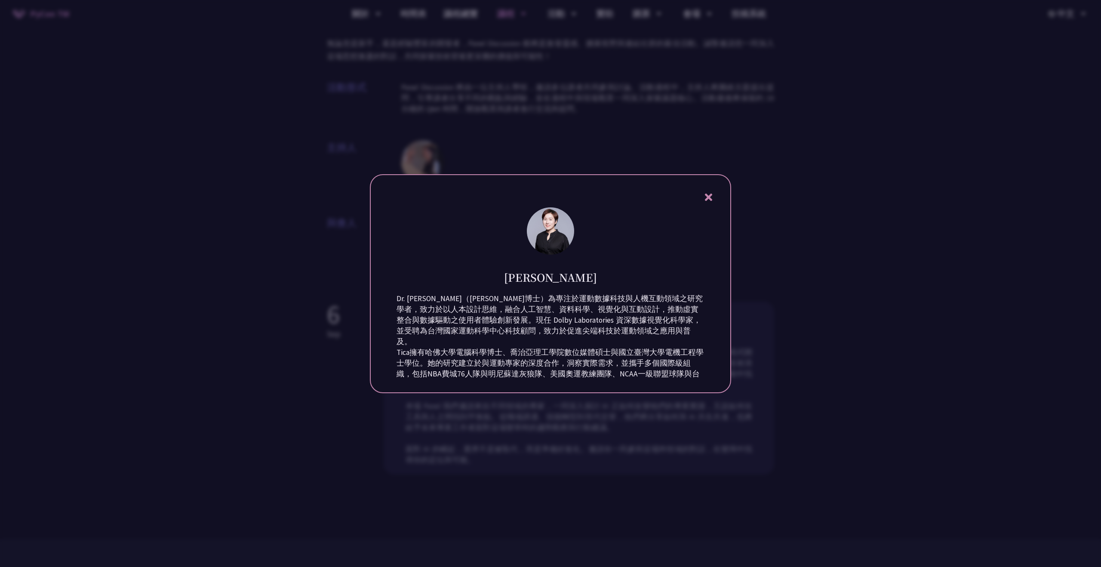
scroll to position [129, 0]
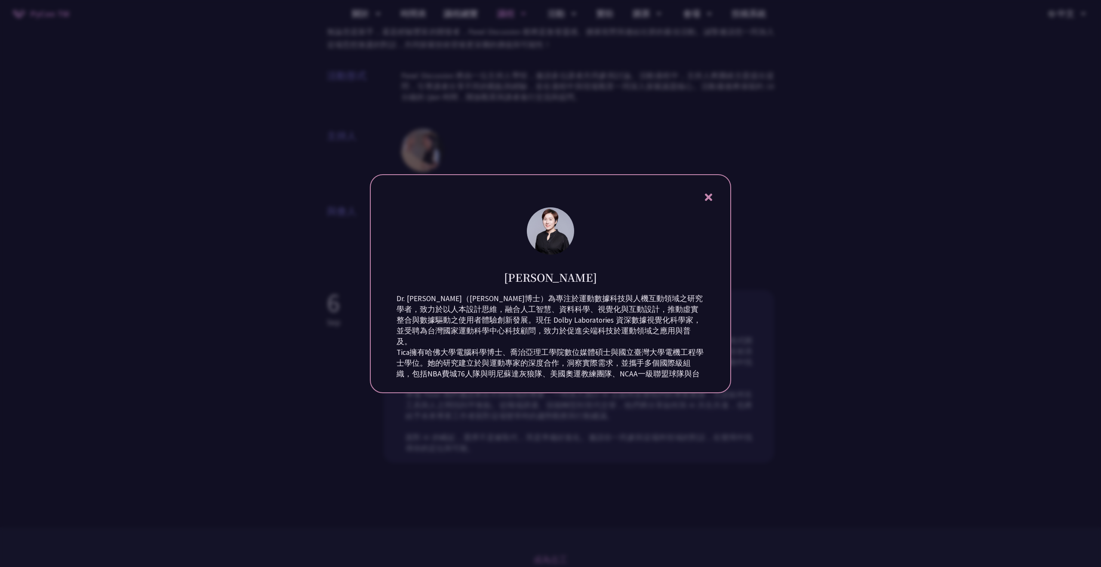
click at [615, 323] on p "Dr. [PERSON_NAME]（[PERSON_NAME]博士）為專注於運動數據科技與人機互動領域之研究學者，致力於以人本設計思維，融合人工智慧、資料科學…" at bounding box center [551, 320] width 308 height 54
click at [707, 200] on icon at bounding box center [707, 197] width 7 height 7
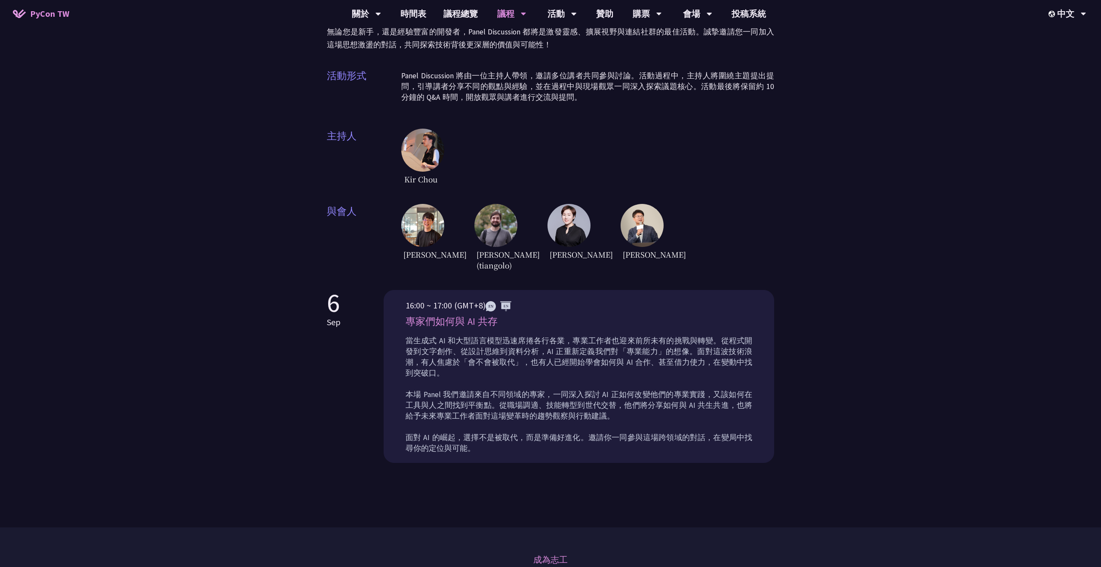
click at [648, 216] on img at bounding box center [642, 225] width 43 height 43
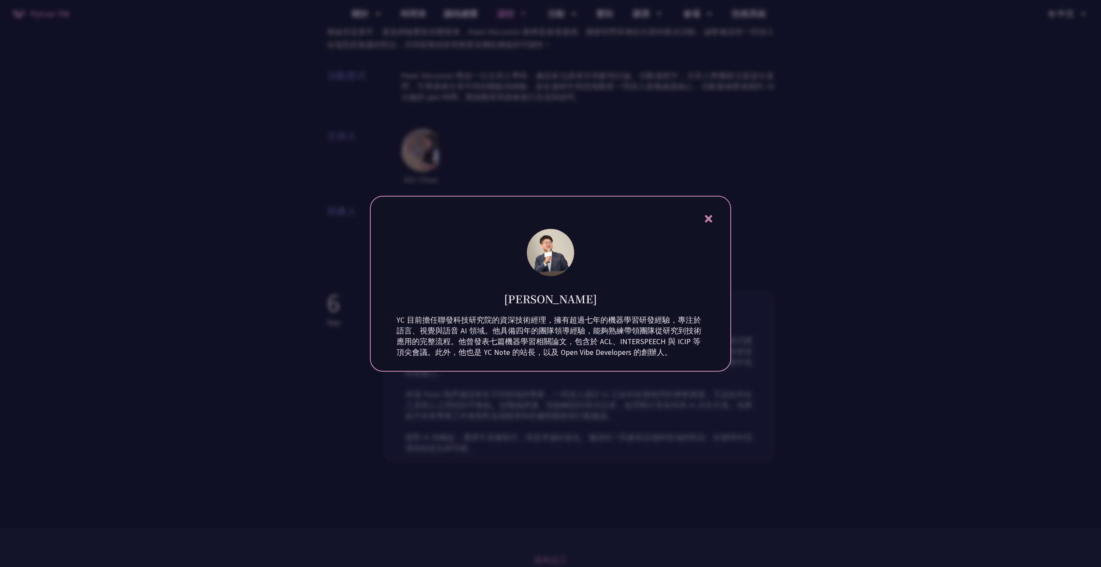
click at [741, 212] on div at bounding box center [550, 283] width 1101 height 567
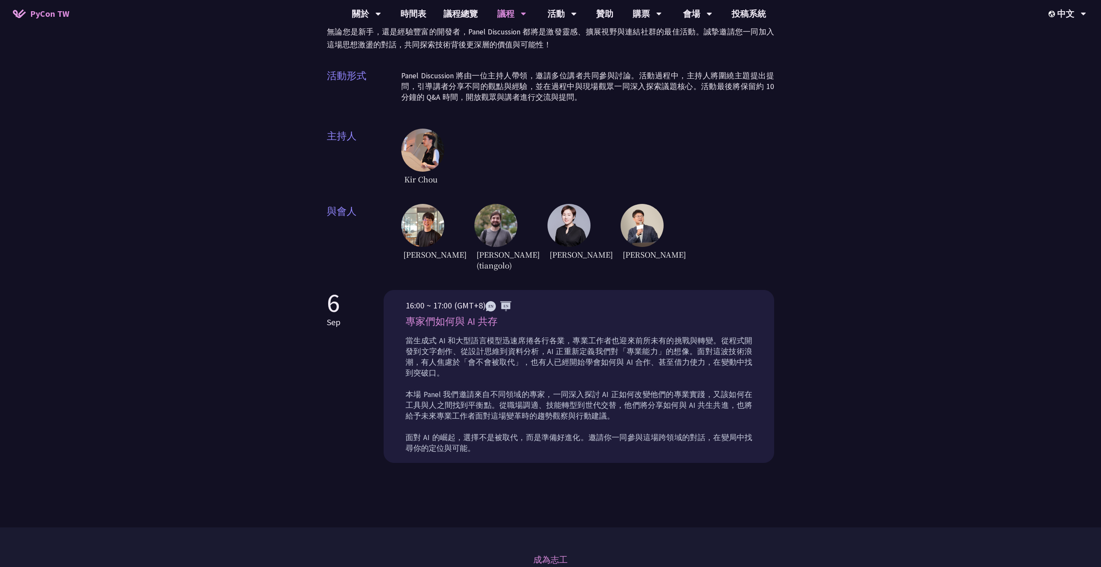
click at [631, 206] on img at bounding box center [642, 225] width 43 height 43
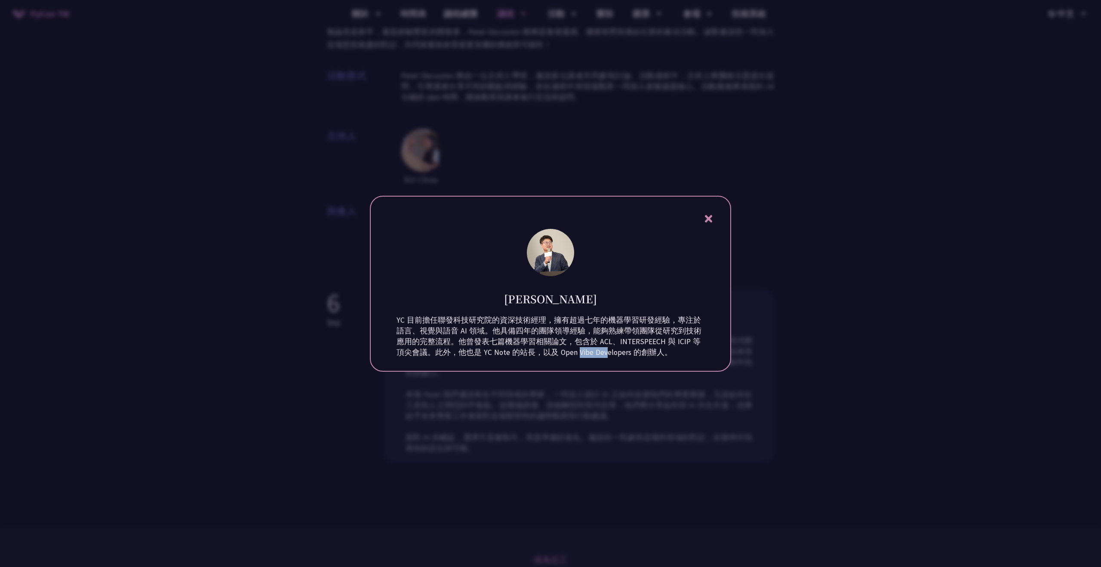
drag, startPoint x: 484, startPoint y: 357, endPoint x: 456, endPoint y: 360, distance: 27.6
click at [456, 358] on p "YC 目前擔任聯發科技研究院的資深技術經理，擁有超過七年的機器學習研發經驗，專注於語言、視覺與語音 AI 領域。他具備四年的團隊領導經驗，能夠熟練帶領團隊從研…" at bounding box center [551, 336] width 308 height 43
copy p "YC Note"
click at [715, 210] on div "[PERSON_NAME] YC 目前擔任聯發科技研究院的資深技術經理，擁有超過七年的機器學習研發經驗，專注於語言、視覺與語音 AI 領域。他具備四年的團隊領…" at bounding box center [550, 284] width 361 height 176
click at [707, 215] on icon at bounding box center [707, 218] width 7 height 7
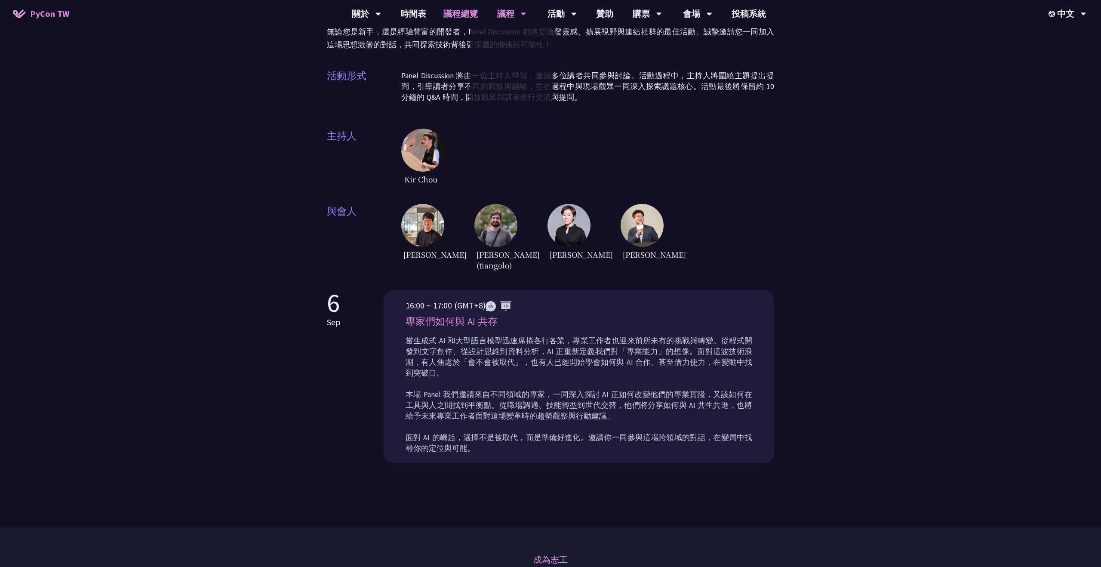
click at [463, 12] on link "議程總覽" at bounding box center [461, 14] width 52 height 28
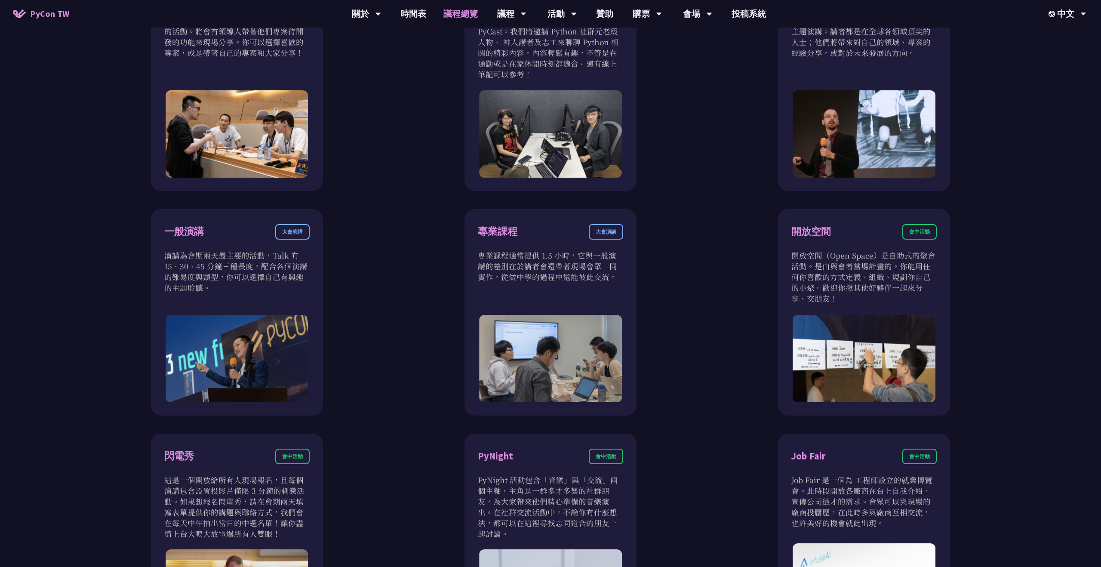
scroll to position [551, 0]
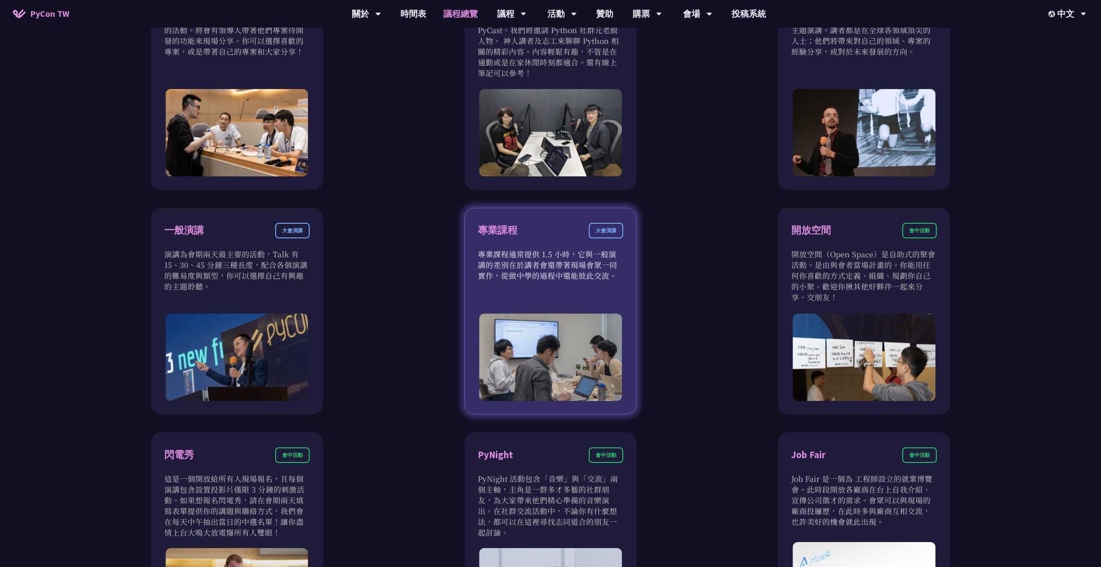
click at [529, 272] on p "專業課程通常提供 1.5 小時，它與一般演講的差別在於講者會還帶著現場會眾一同實作，從做中學的過程中還能彼此交流。" at bounding box center [550, 265] width 145 height 32
click at [605, 231] on div "大會演講" at bounding box center [606, 230] width 34 height 15
drag, startPoint x: 600, startPoint y: 275, endPoint x: 508, endPoint y: 274, distance: 91.6
click at [509, 274] on p "專業課程通常提供 1.5 小時，它與一般演講的差別在於講者會還帶著現場會眾一同實作，從做中學的過程中還能彼此交流。" at bounding box center [550, 265] width 145 height 32
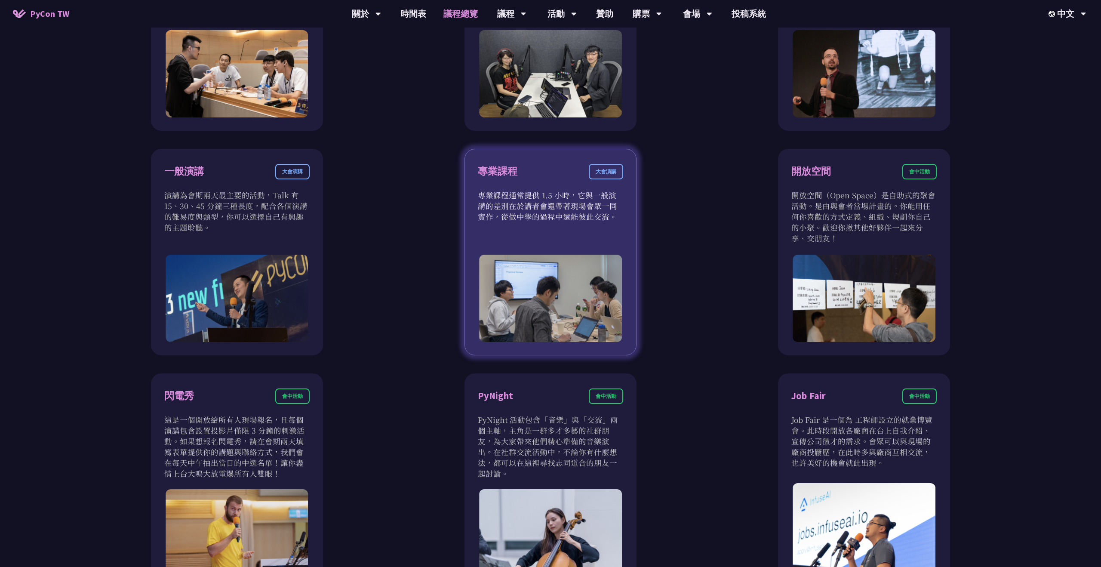
scroll to position [612, 0]
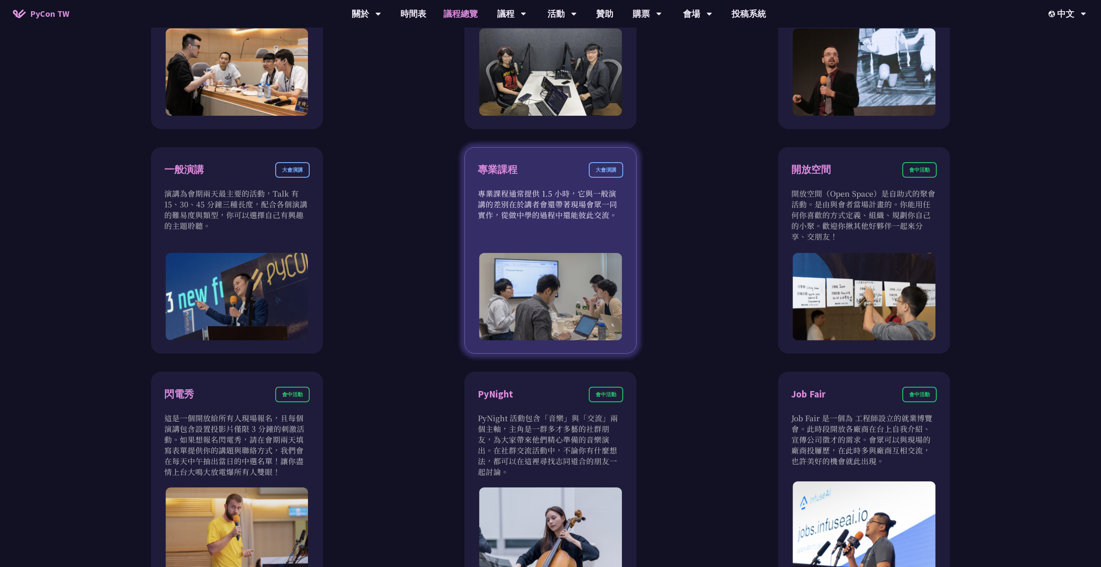
click at [512, 313] on img at bounding box center [550, 296] width 143 height 87
click at [503, 166] on div "專業課程" at bounding box center [498, 169] width 40 height 15
click at [610, 170] on div "大會演講" at bounding box center [606, 169] width 34 height 15
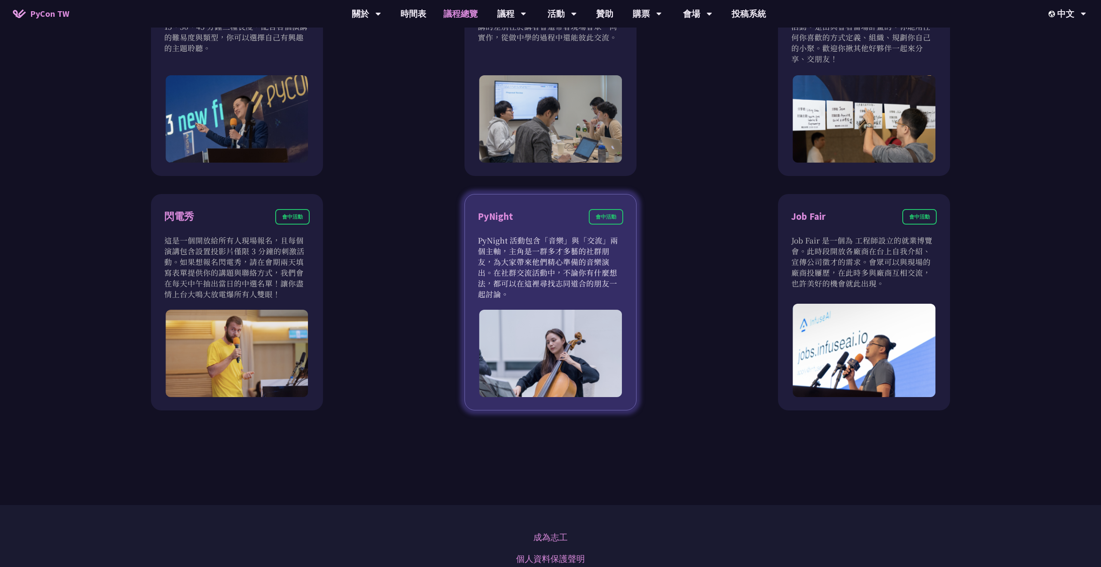
scroll to position [795, 0]
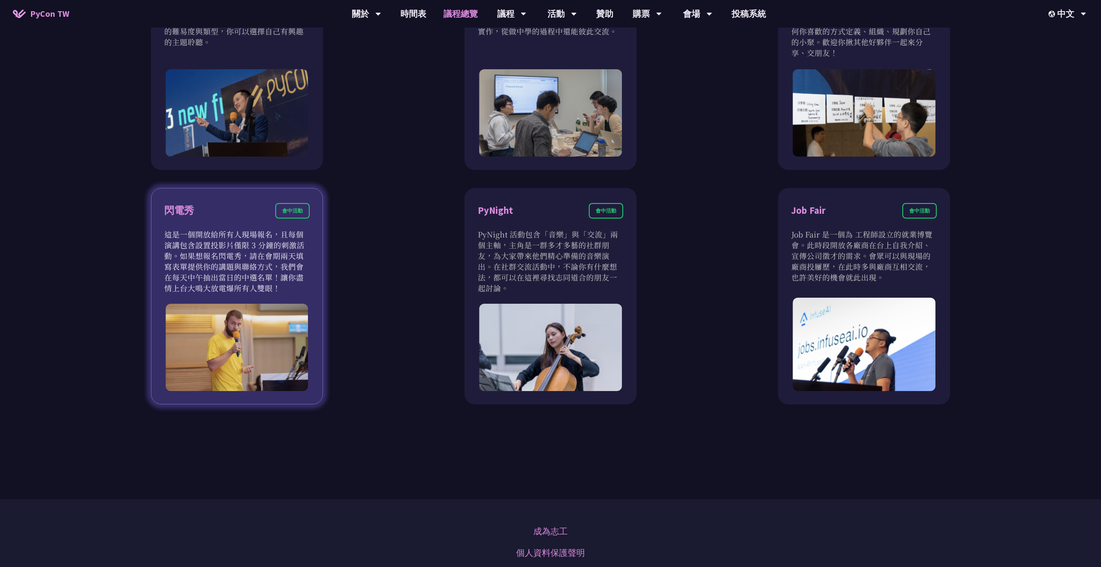
click at [172, 337] on img at bounding box center [237, 347] width 143 height 87
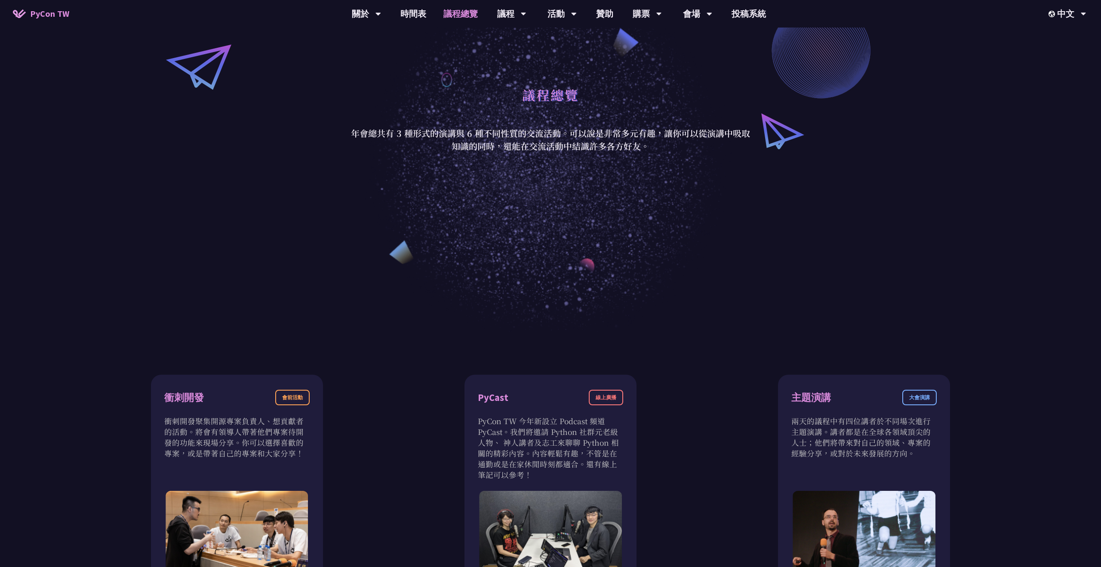
scroll to position [0, 0]
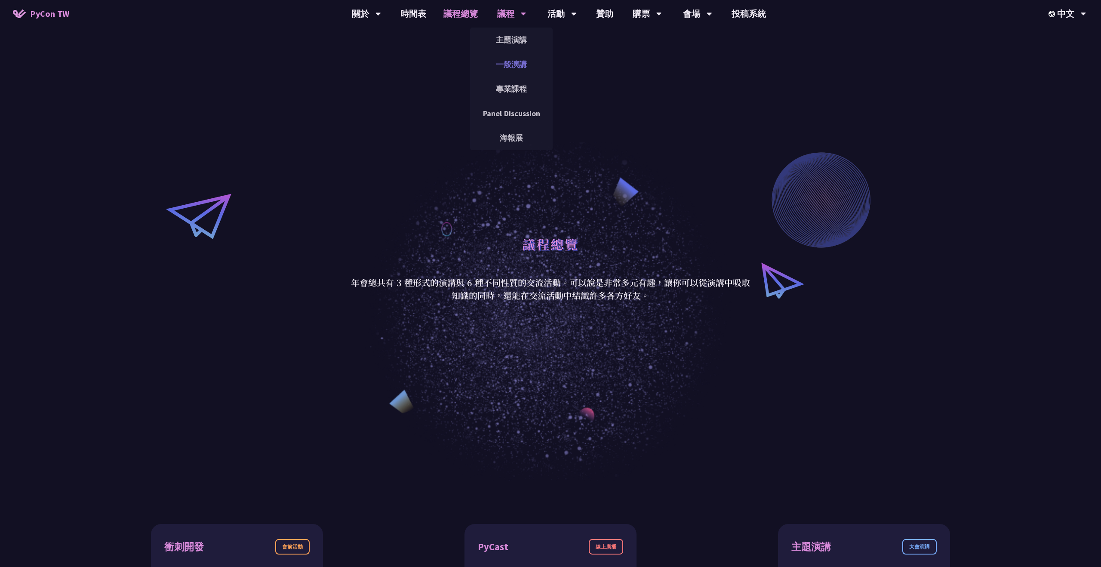
click at [512, 67] on link "一般演講" at bounding box center [511, 64] width 83 height 20
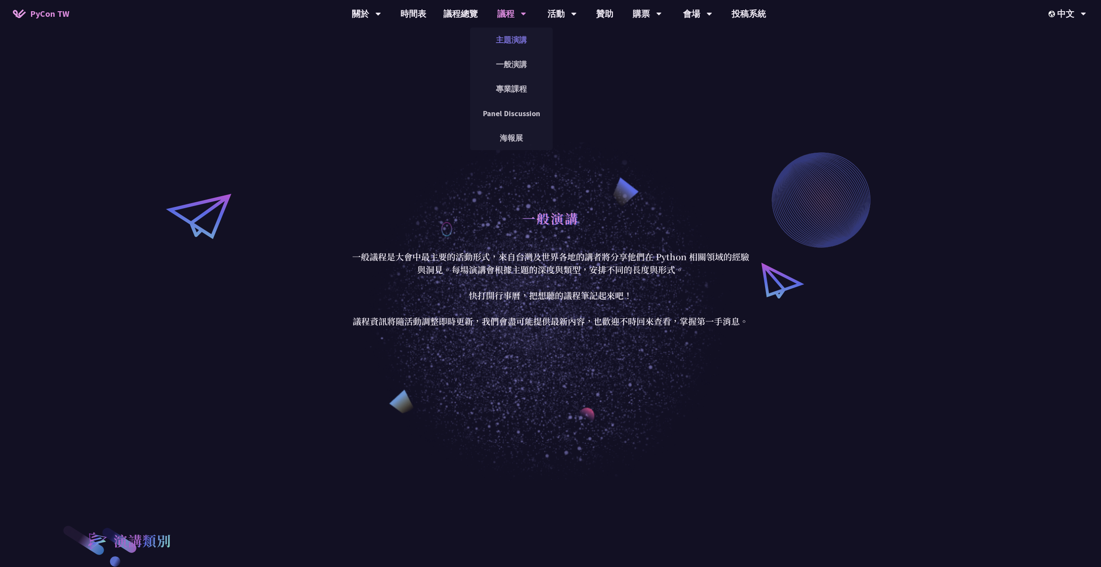
click at [518, 46] on link "主題演講" at bounding box center [511, 40] width 83 height 20
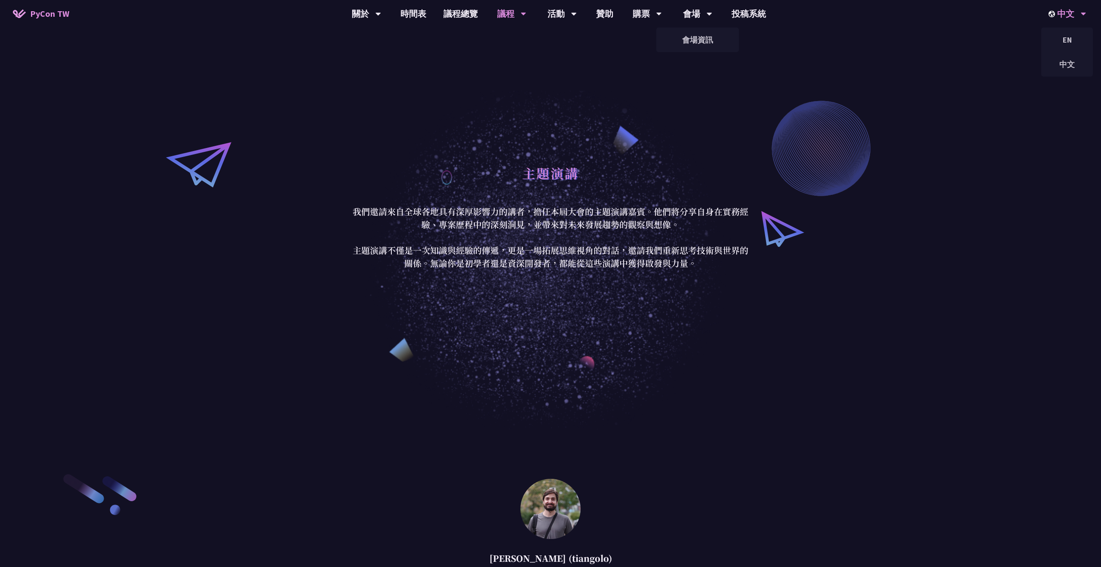
click at [1076, 22] on div "中文" at bounding box center [1068, 14] width 38 height 28
click at [1074, 44] on div "EN" at bounding box center [1067, 40] width 52 height 20
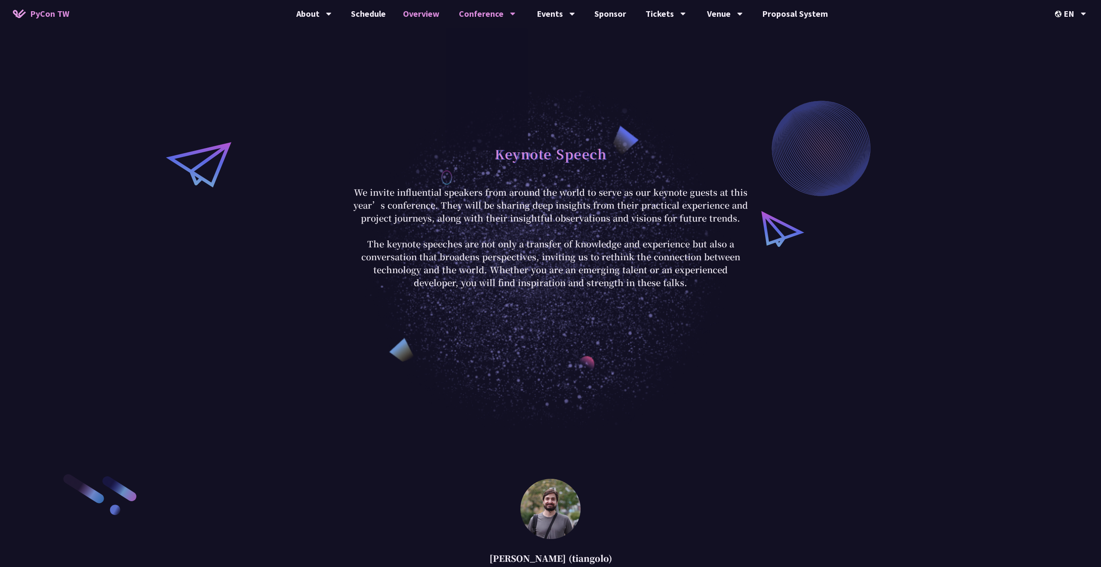
click at [435, 18] on link "Overview" at bounding box center [421, 14] width 54 height 28
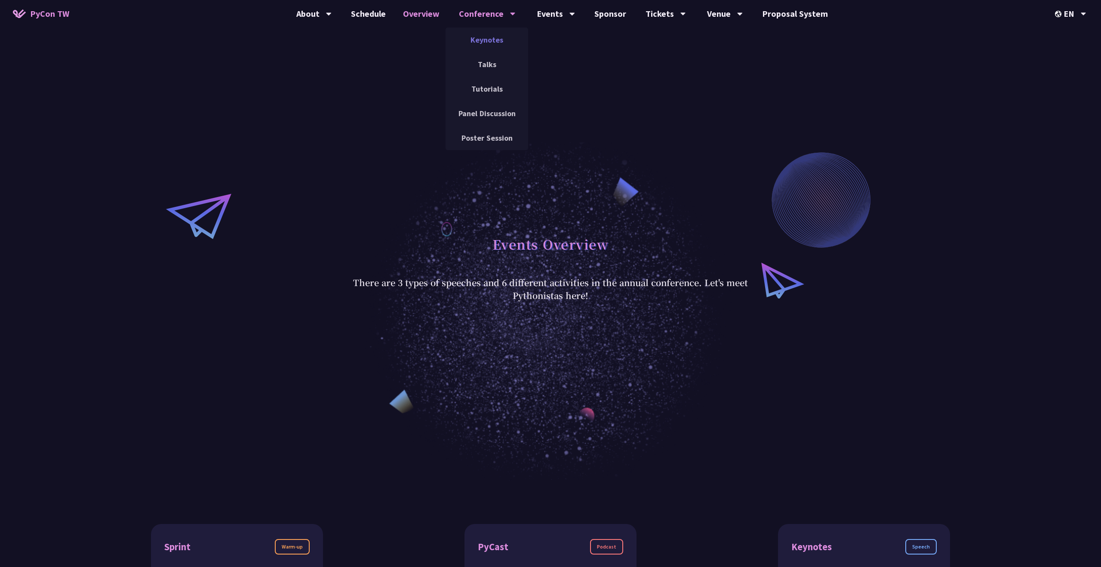
click at [495, 44] on link "Keynotes" at bounding box center [487, 40] width 83 height 20
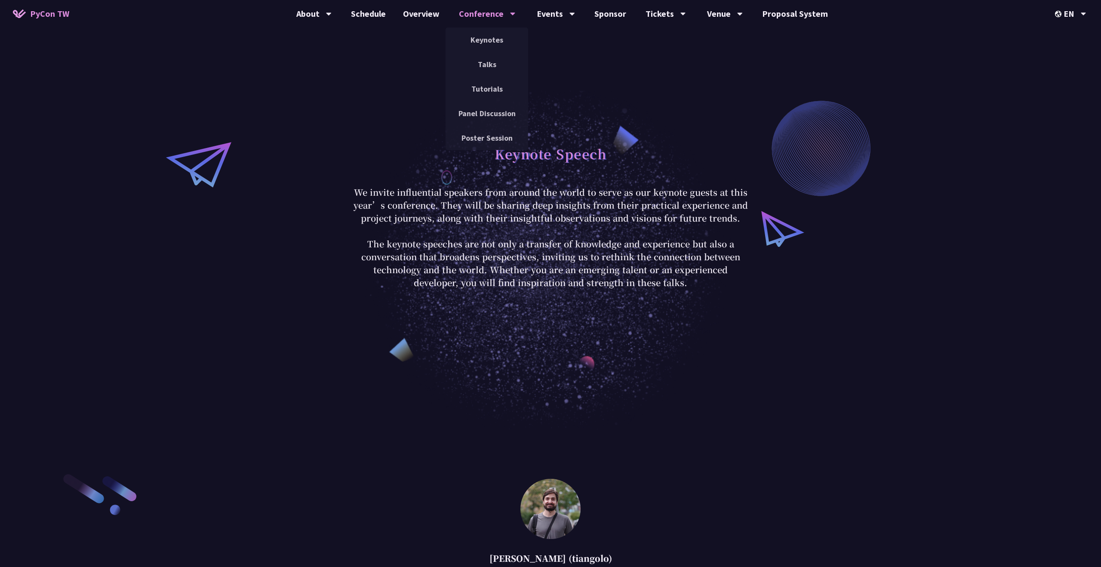
click at [513, 18] on div "Conference" at bounding box center [487, 14] width 57 height 28
click at [500, 63] on link "Talks" at bounding box center [487, 64] width 83 height 20
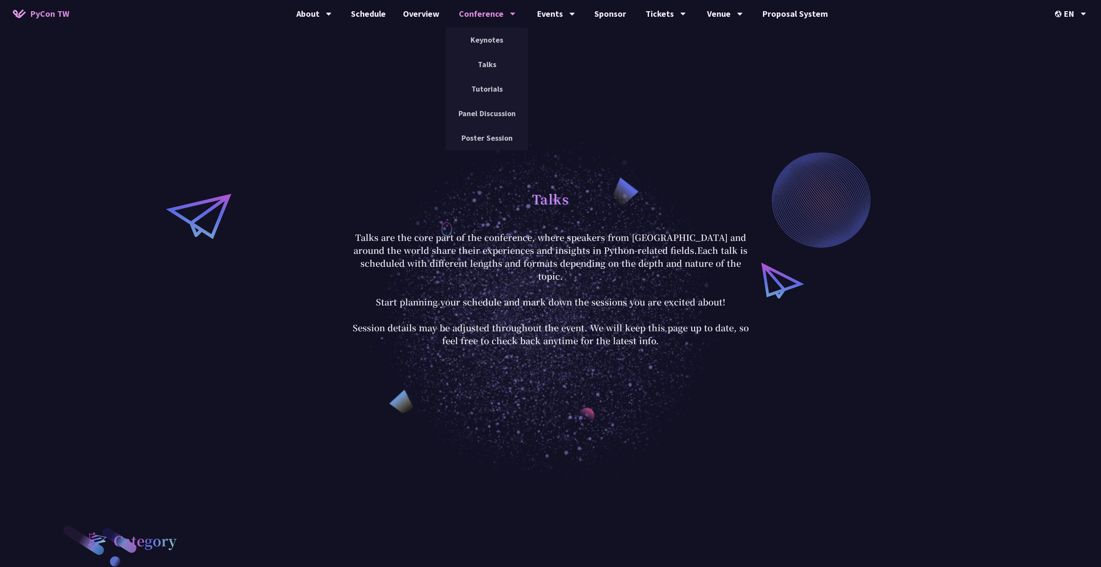
click at [498, 16] on div "Conference" at bounding box center [487, 14] width 57 height 28
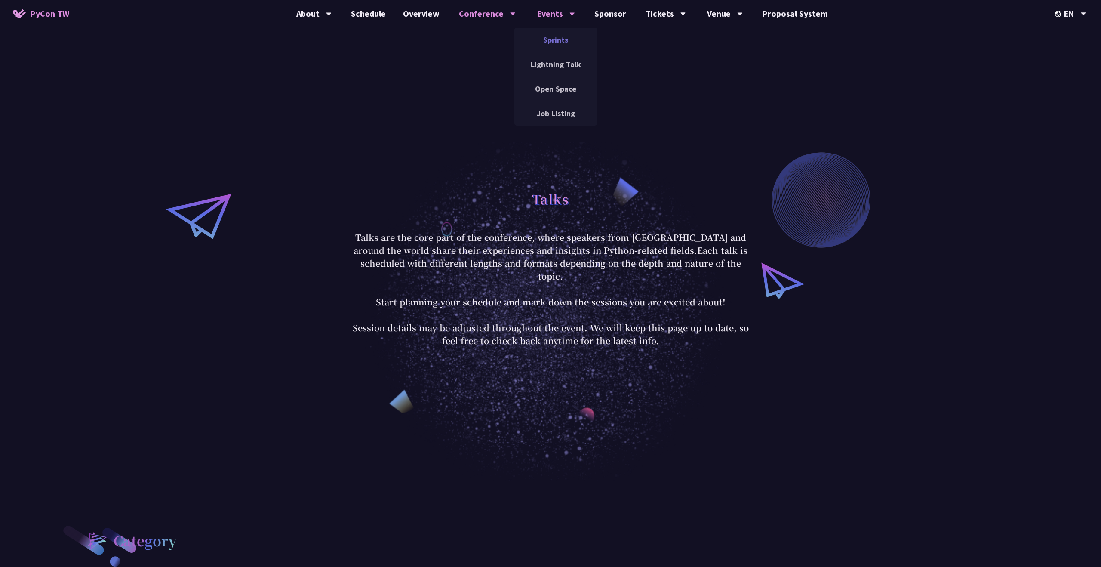
click at [559, 40] on link "Sprints" at bounding box center [555, 40] width 83 height 20
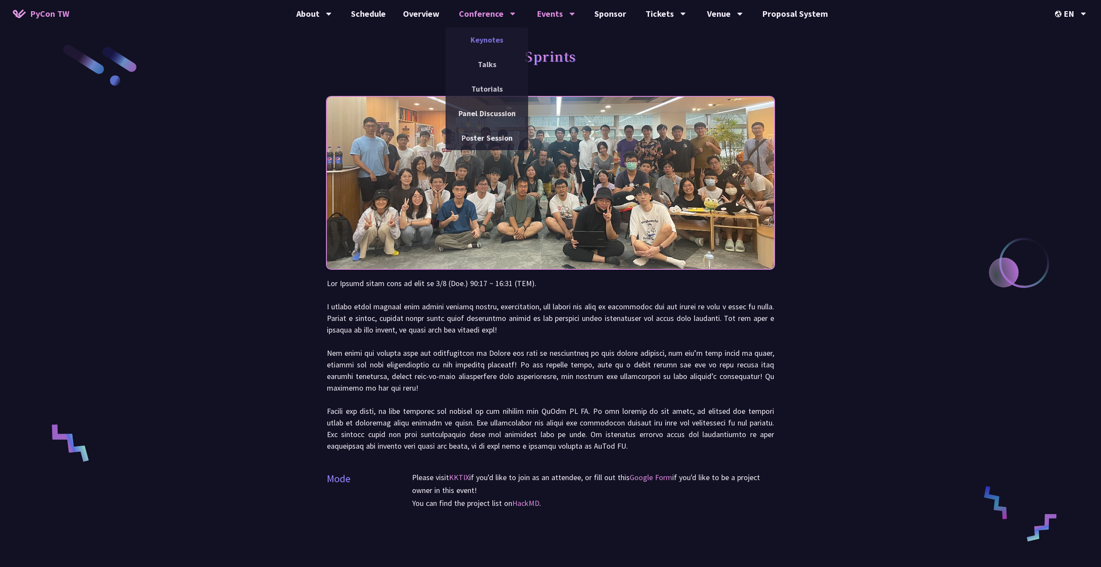
click at [498, 45] on link "Keynotes" at bounding box center [487, 40] width 83 height 20
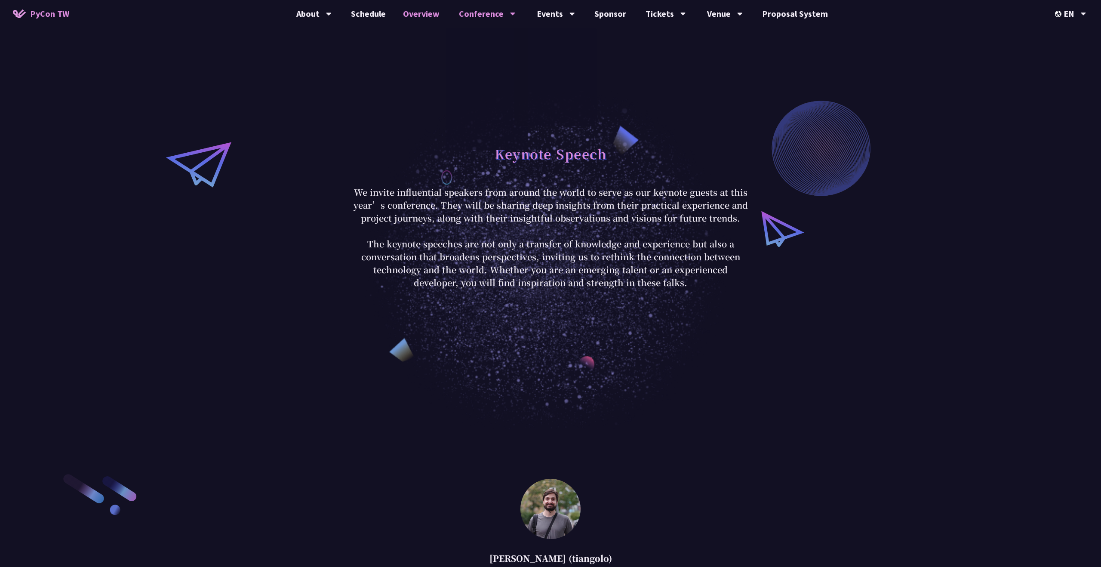
click at [415, 18] on link "Overview" at bounding box center [421, 14] width 54 height 28
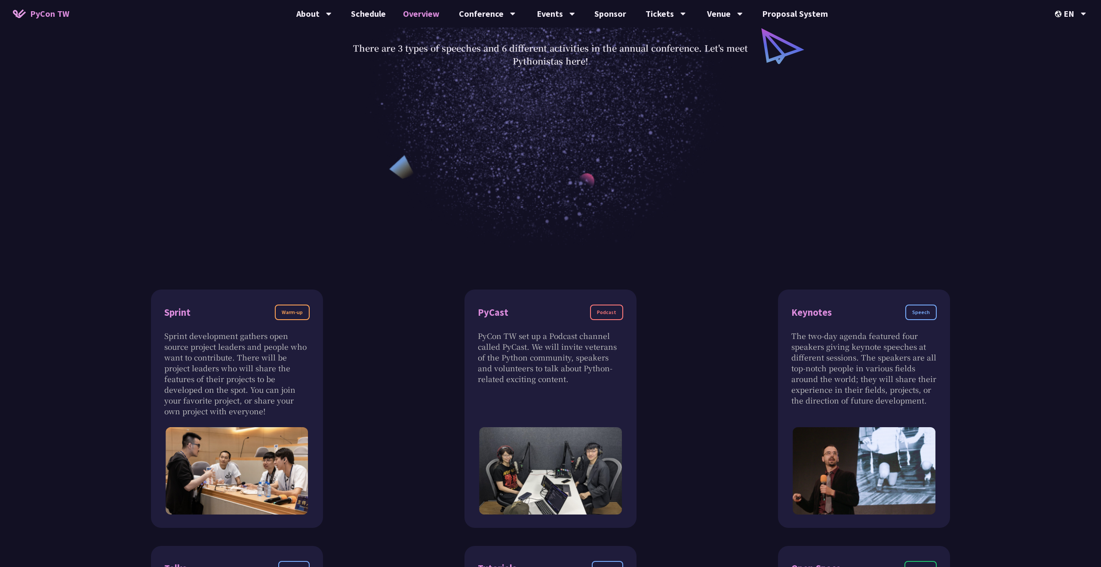
scroll to position [373, 0]
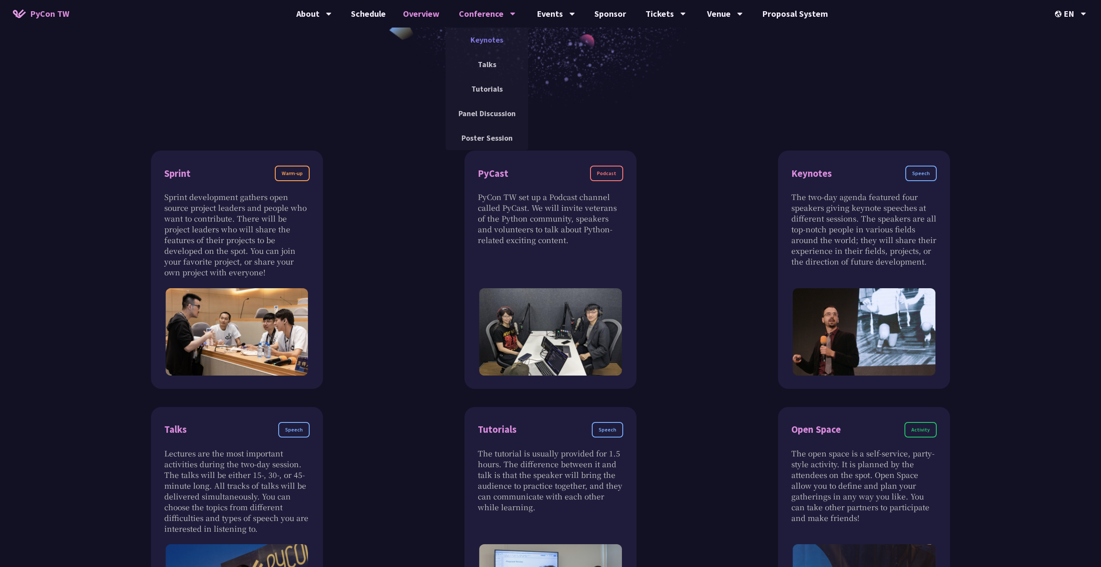
click at [497, 43] on link "Keynotes" at bounding box center [487, 40] width 83 height 20
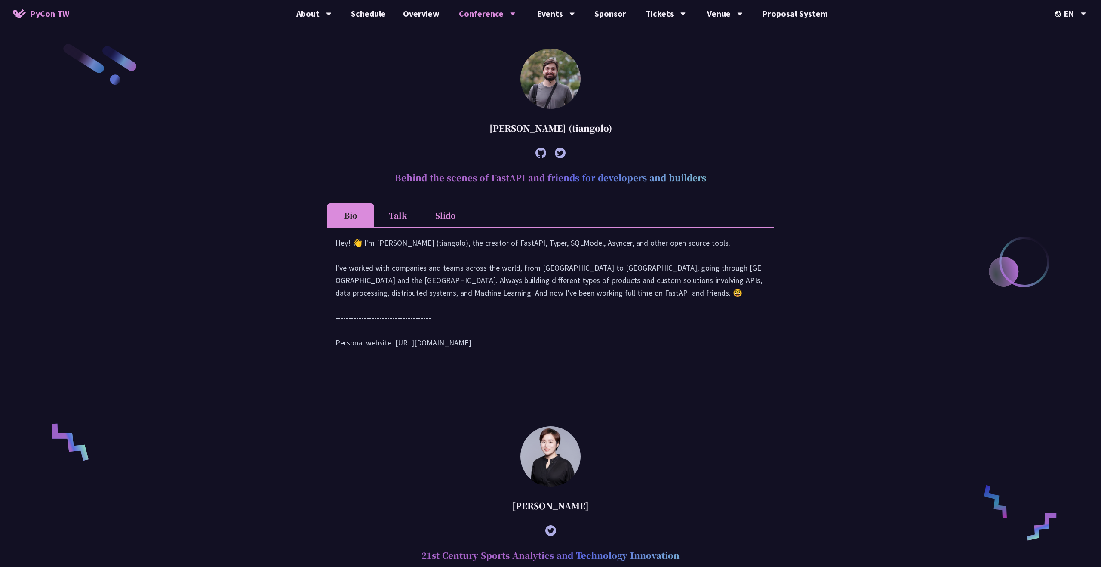
scroll to position [412, 0]
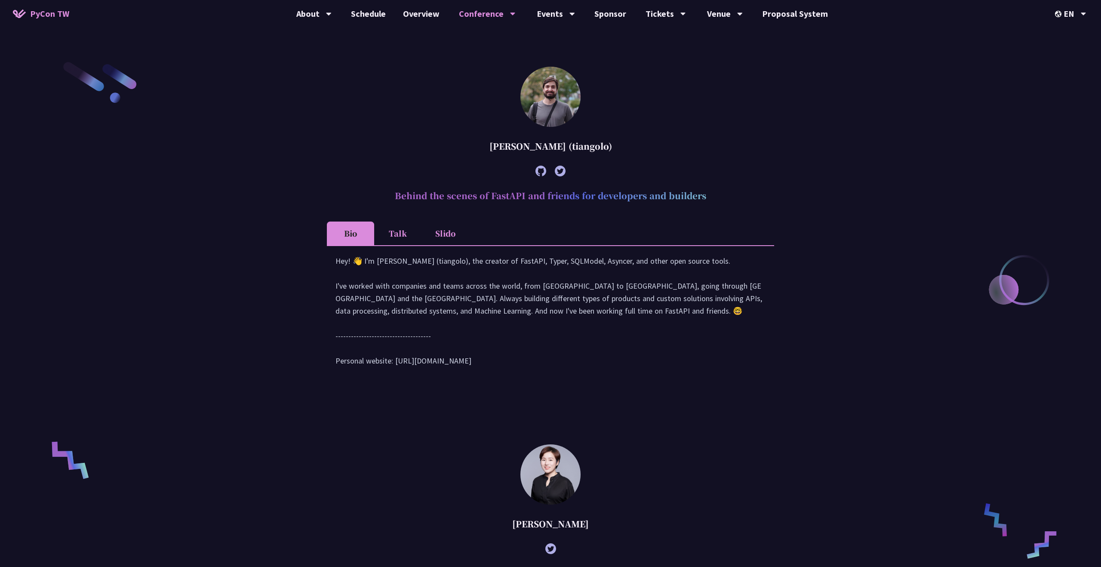
click at [409, 233] on li "Talk" at bounding box center [397, 233] width 47 height 24
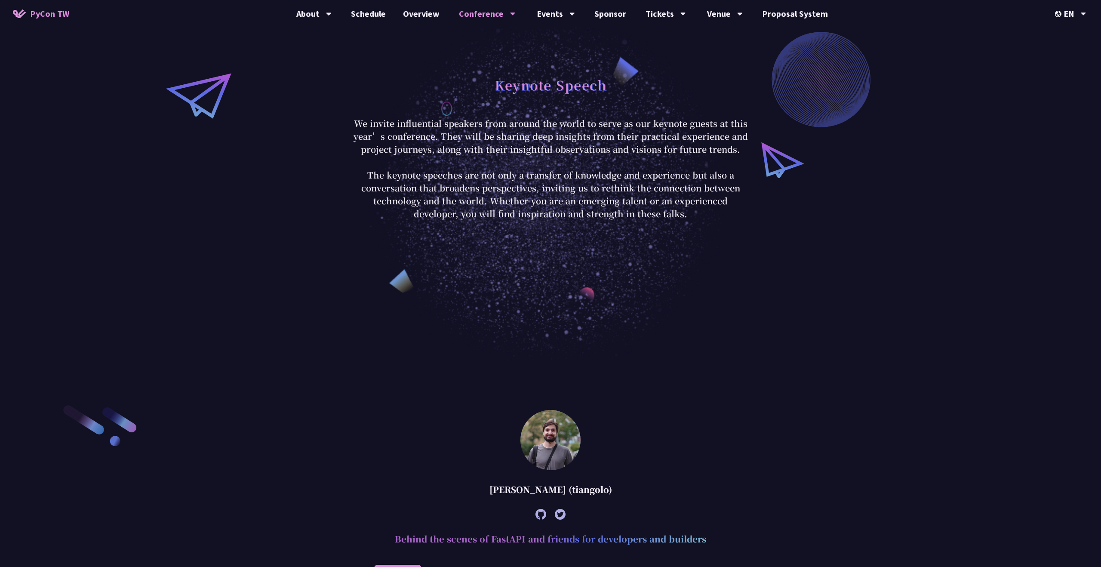
scroll to position [0, 0]
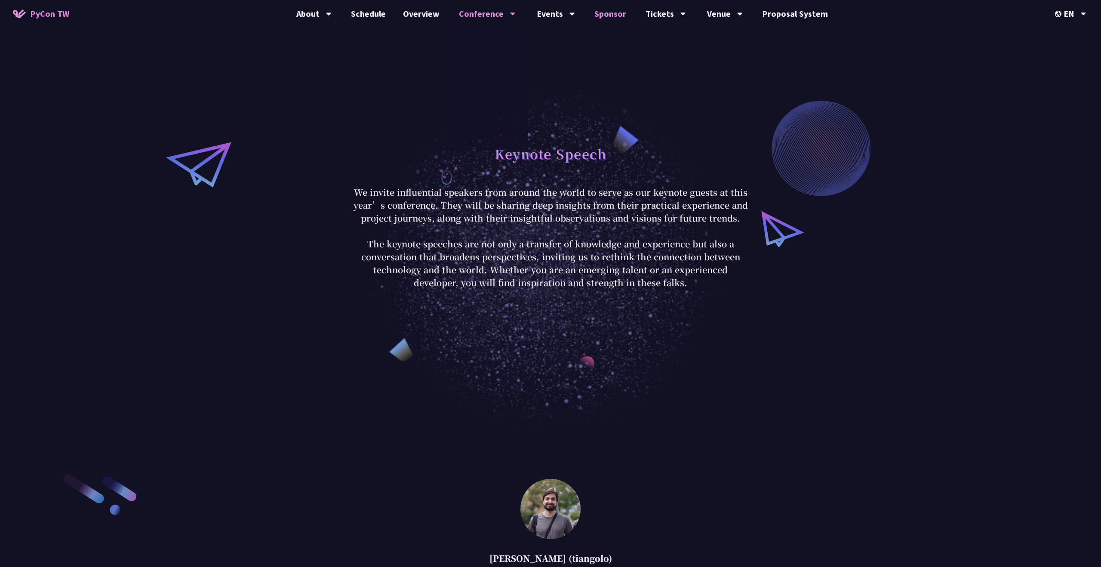
click at [609, 11] on link "Sponsor" at bounding box center [610, 14] width 49 height 28
click at [332, 10] on div "Venue" at bounding box center [313, 14] width 35 height 28
click at [723, 46] on link "Venue Info" at bounding box center [724, 40] width 83 height 20
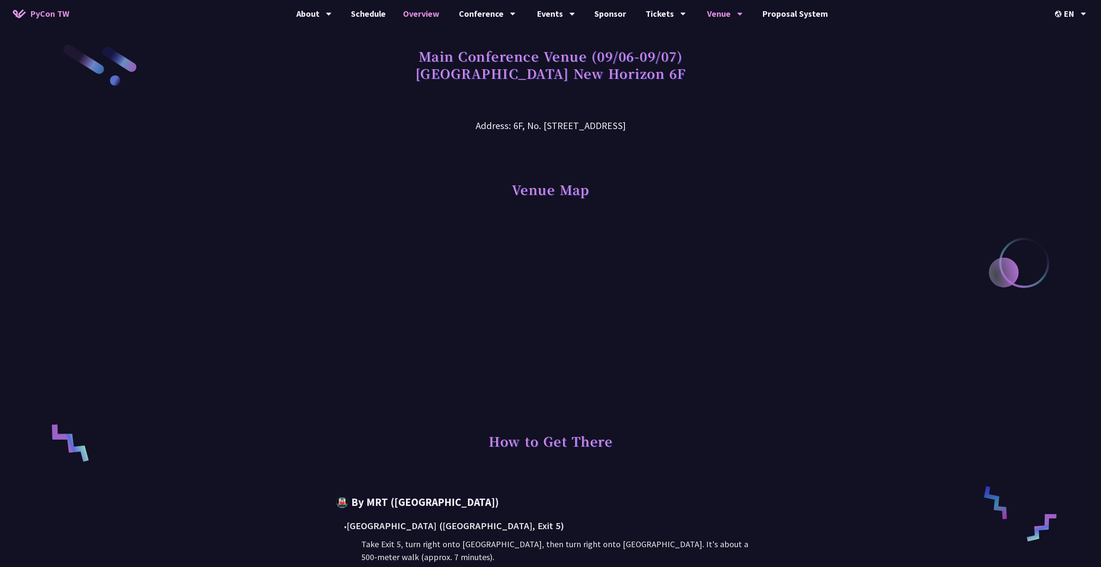
click at [414, 13] on link "Overview" at bounding box center [421, 14] width 54 height 28
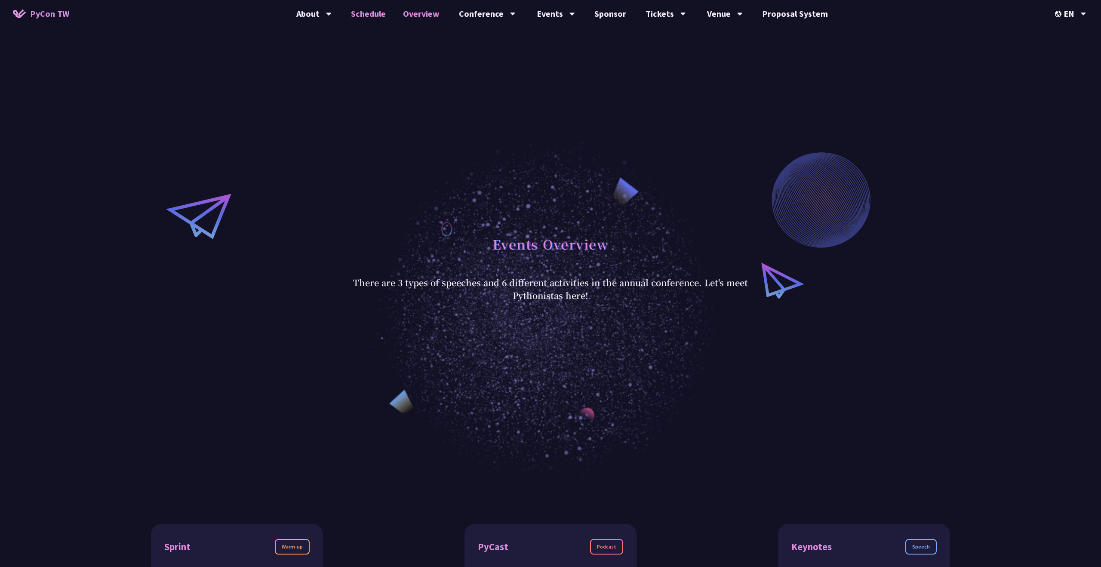
click at [382, 15] on link "Schedule" at bounding box center [368, 14] width 52 height 28
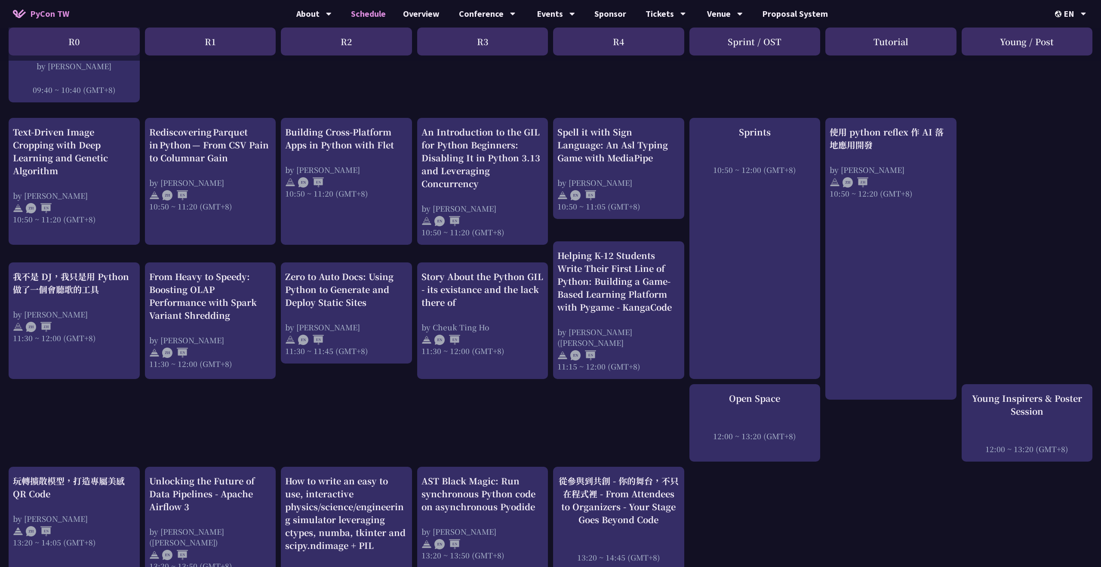
scroll to position [260, 0]
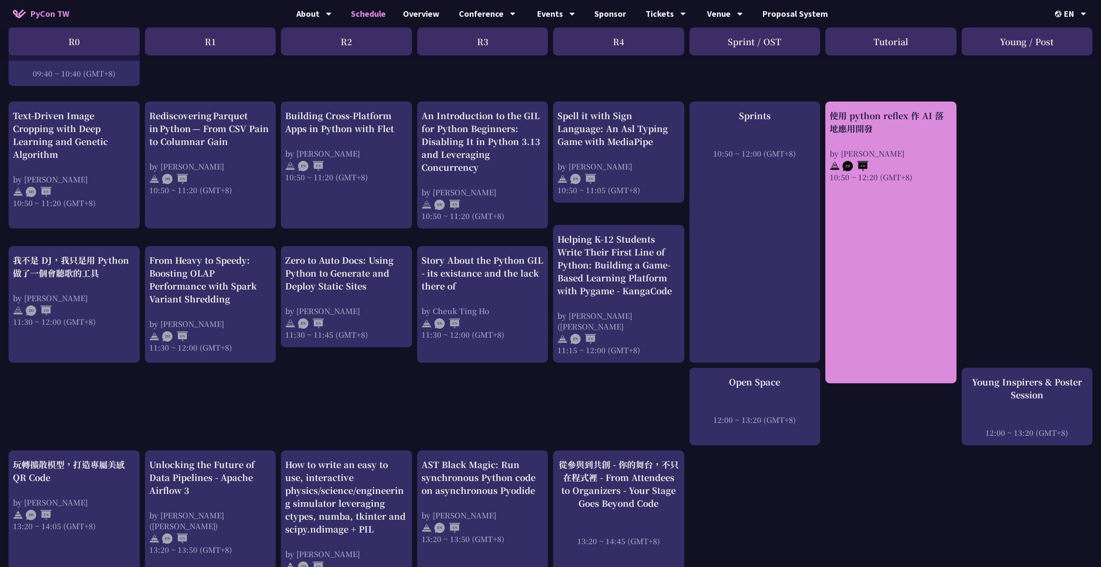
click at [849, 224] on div "使用 python reflex 作 AI 落地應用開發 by [PERSON_NAME] 10:50 ~ 12:20 (GMT+8)" at bounding box center [890, 243] width 131 height 282
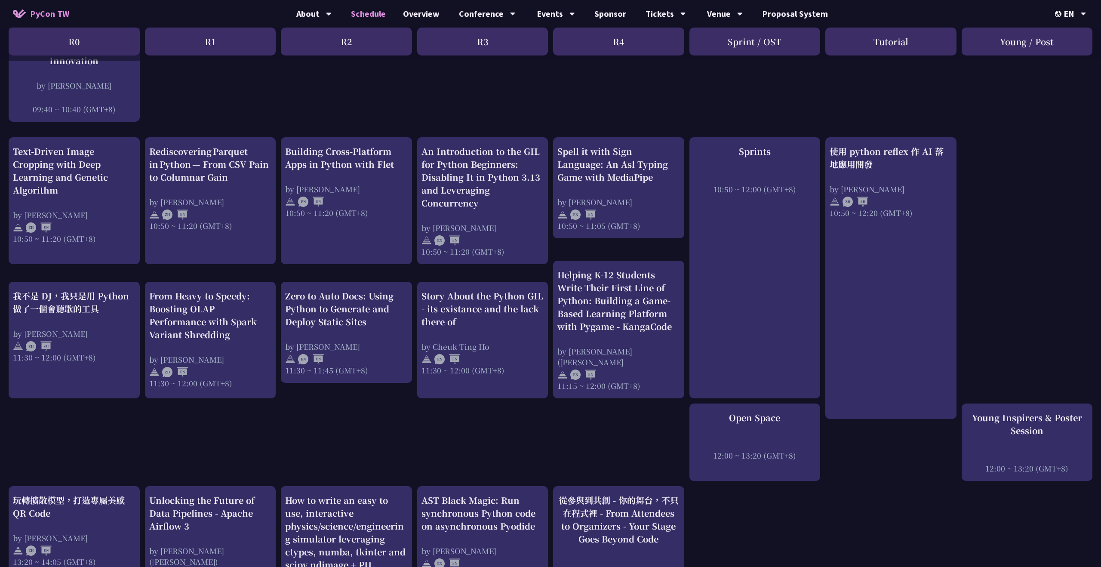
scroll to position [172, 0]
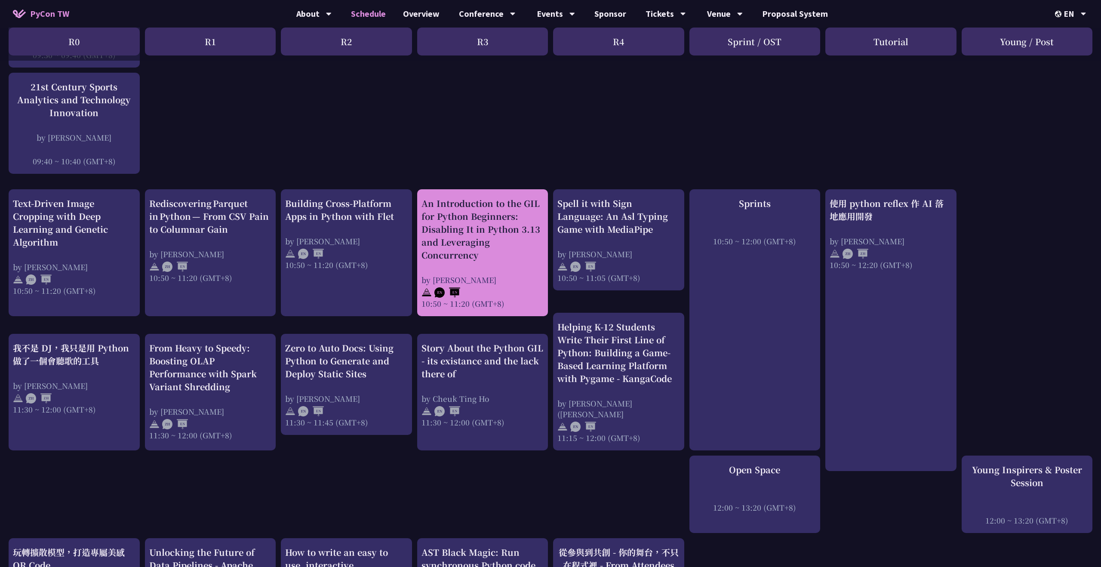
click at [541, 250] on div "An Introduction to the GIL for Python Beginners: Disabling It in Python 3.13 an…" at bounding box center [482, 229] width 123 height 65
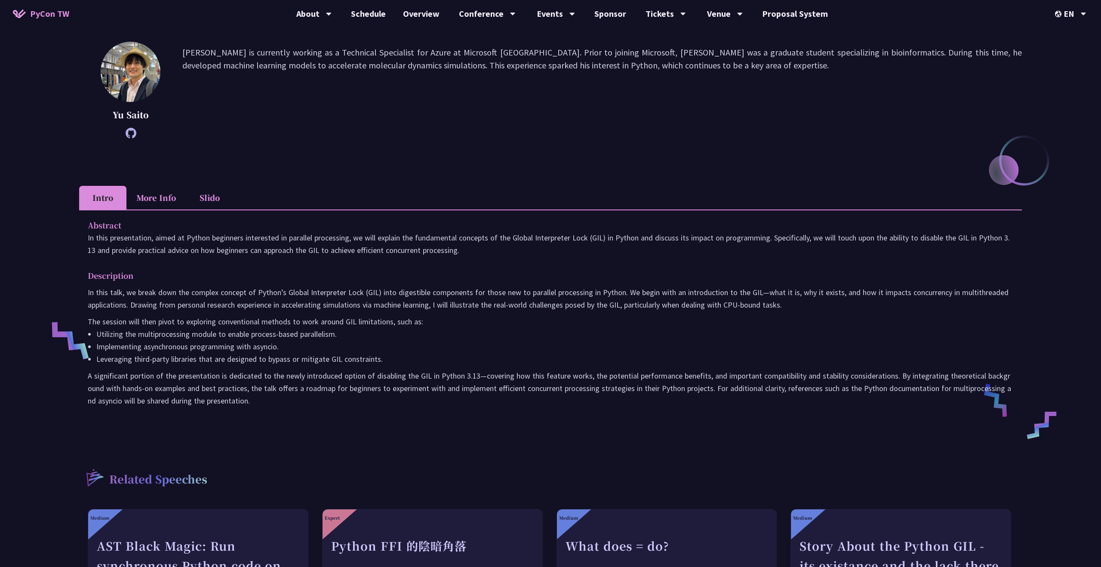
scroll to position [84, 0]
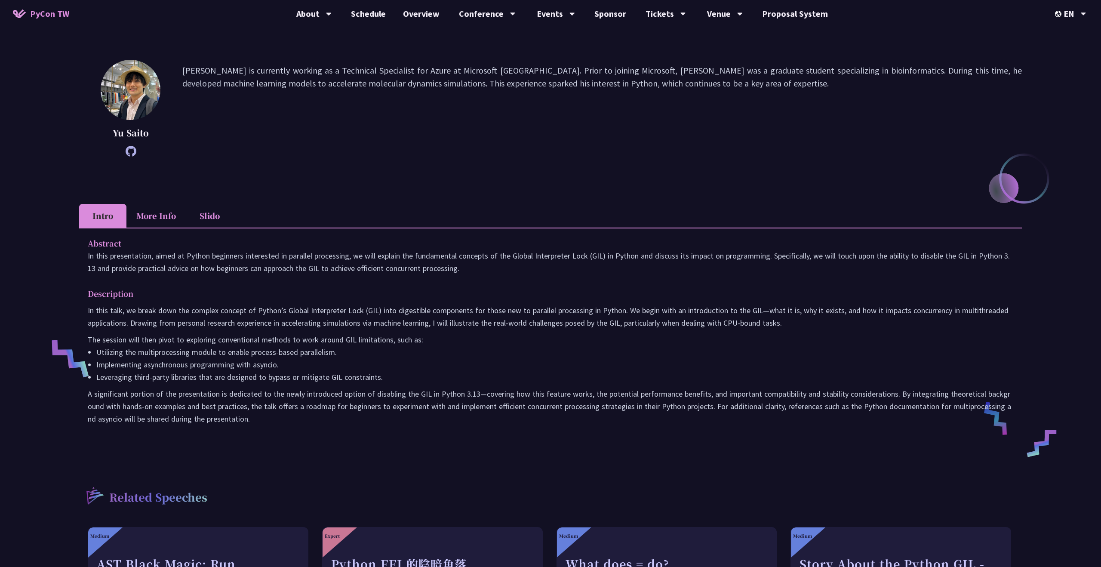
click at [161, 212] on li "More Info" at bounding box center [155, 216] width 59 height 24
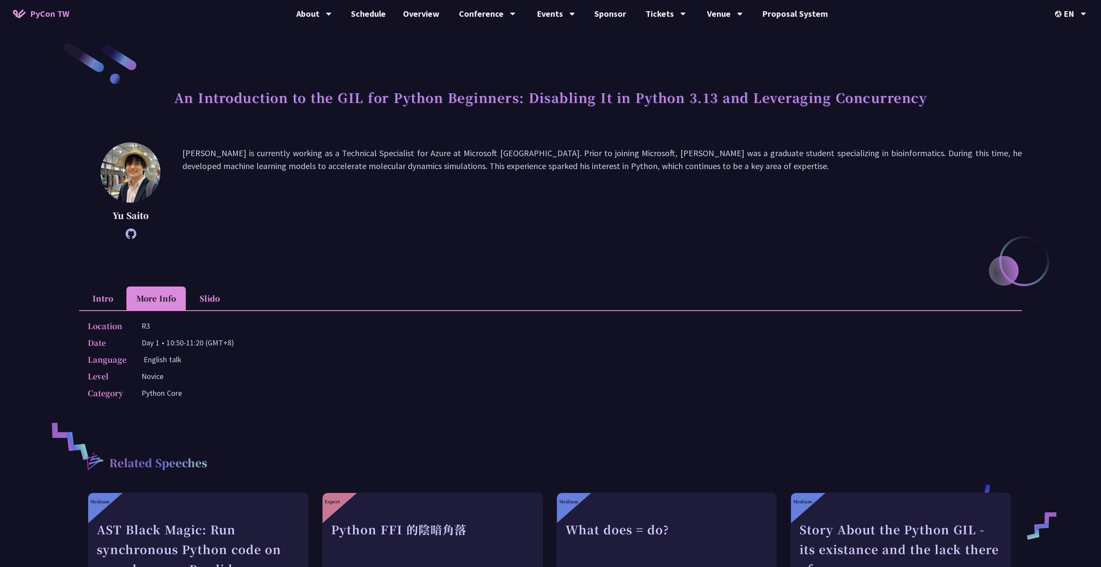
scroll to position [0, 0]
click at [105, 312] on div "Location R3 Date Day 1 • 10:50-11:20 (GMT+8) Language English talk Level [GEOGR…" at bounding box center [550, 363] width 943 height 102
click at [113, 292] on li "Intro" at bounding box center [102, 300] width 47 height 24
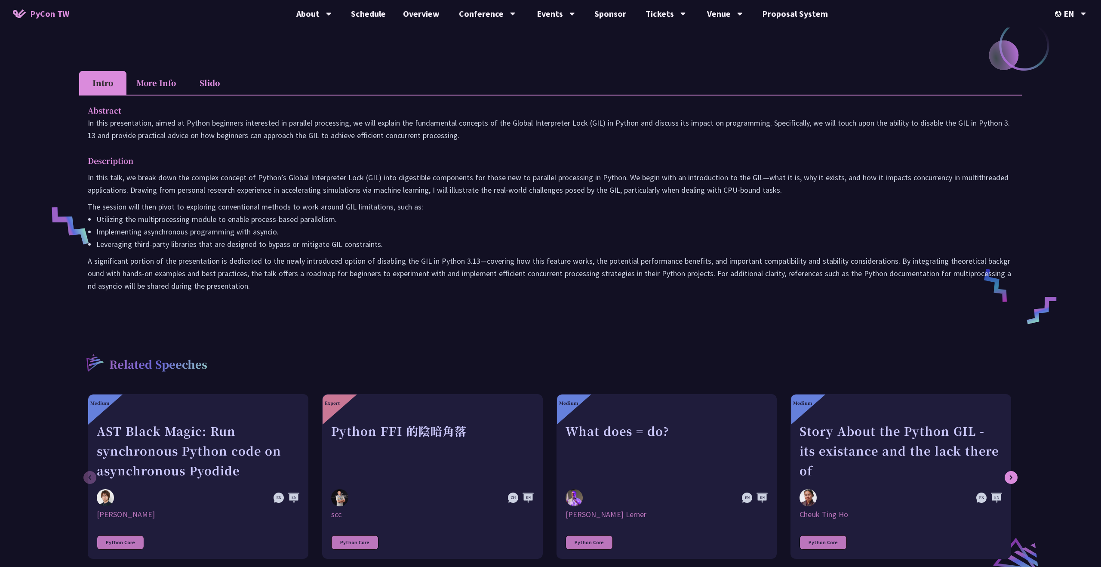
scroll to position [213, 0]
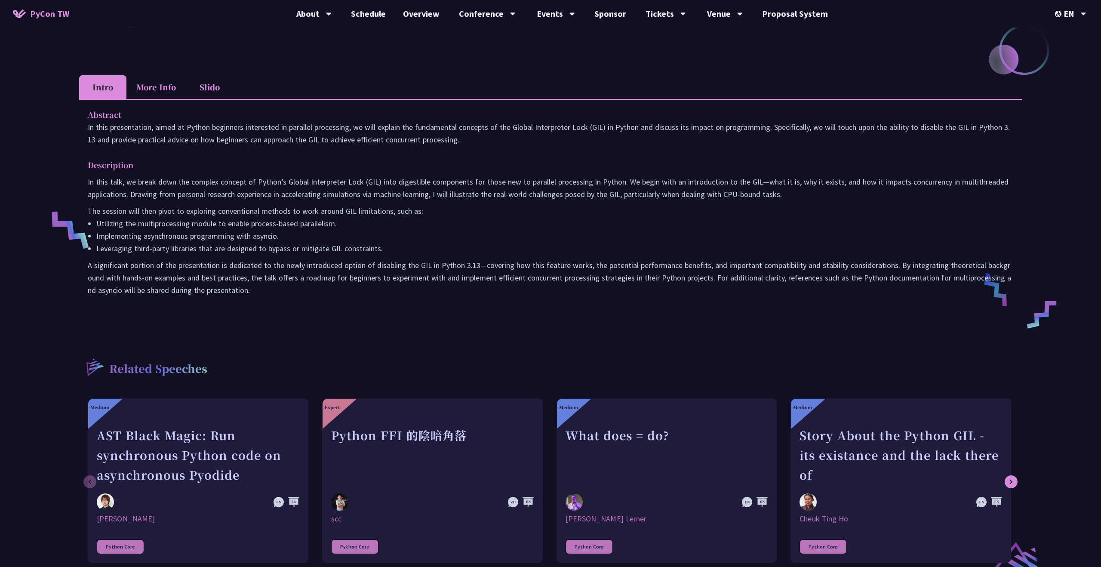
drag, startPoint x: 245, startPoint y: 295, endPoint x: 85, endPoint y: 114, distance: 241.6
click at [85, 114] on div "Abstract In this presentation, aimed at Python beginners interested in parallel…" at bounding box center [550, 208] width 943 height 219
click at [1068, 19] on div "EN" at bounding box center [1070, 14] width 31 height 28
click at [1075, 66] on div "中文" at bounding box center [1071, 64] width 52 height 20
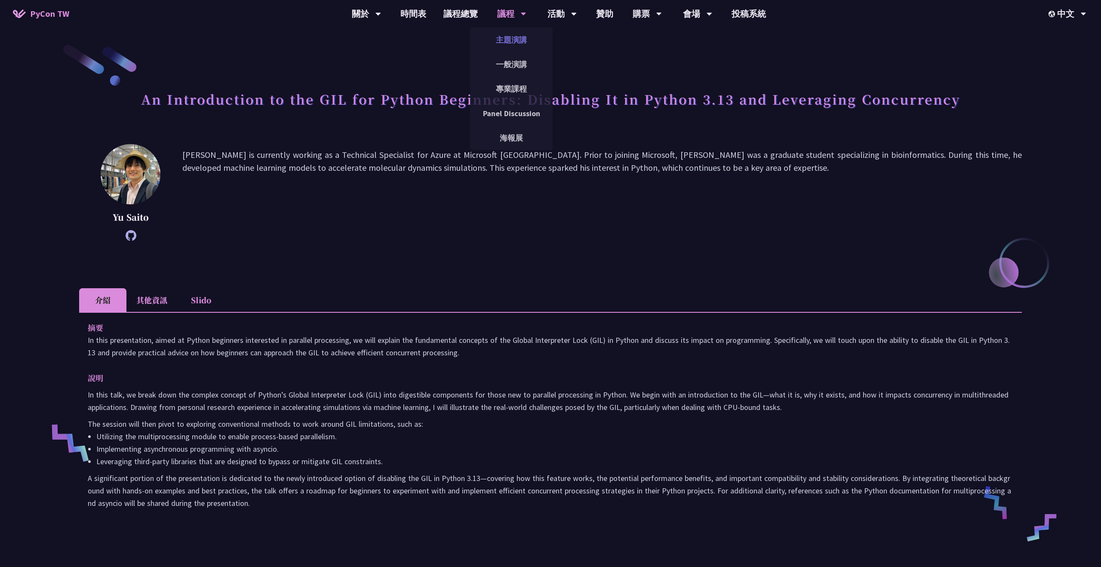
click at [510, 40] on link "主題演講" at bounding box center [511, 40] width 83 height 20
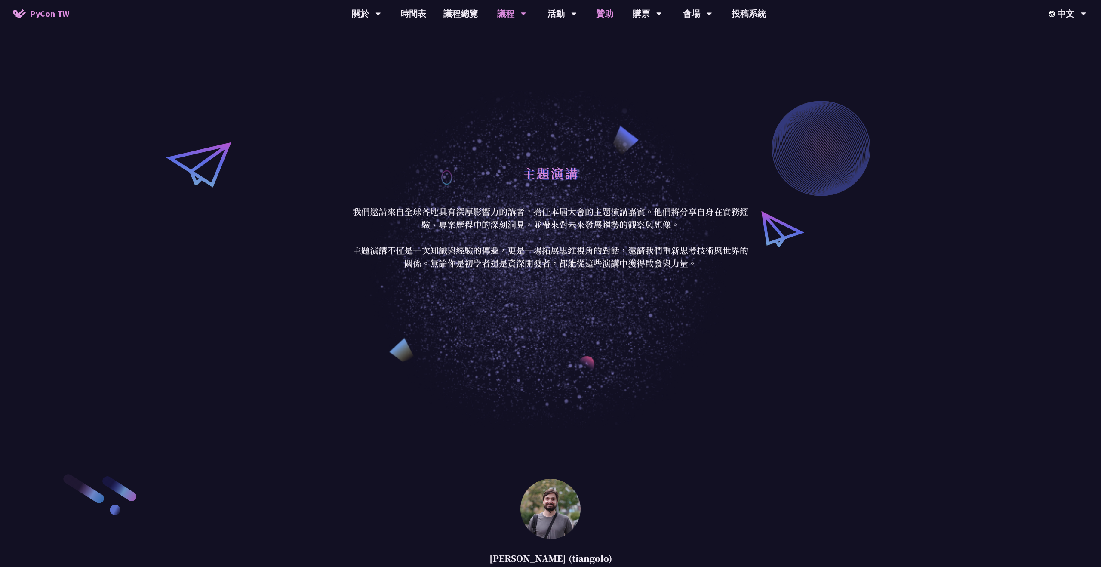
click at [598, 17] on link "贊助" at bounding box center [604, 14] width 34 height 28
